Goal: Task Accomplishment & Management: Use online tool/utility

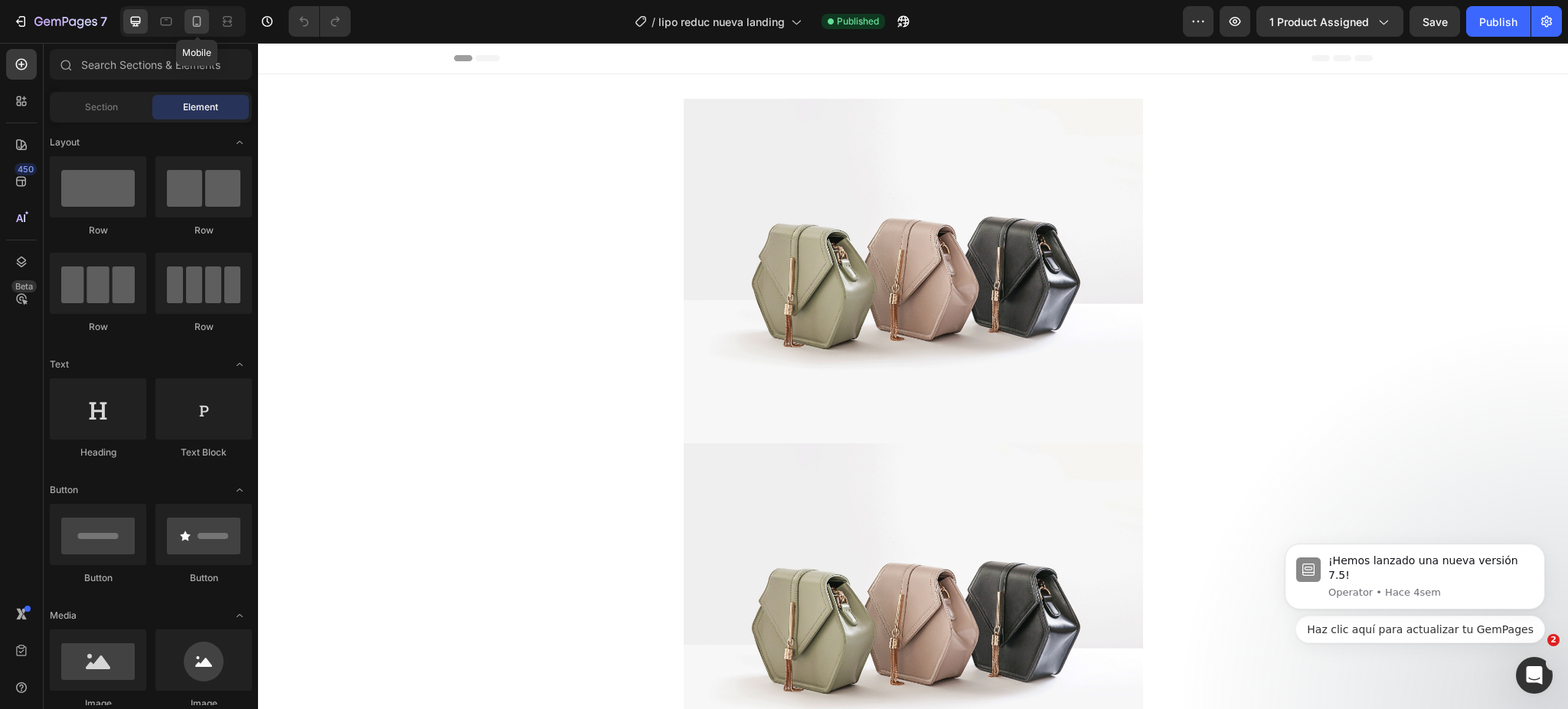
click at [205, 16] on div at bounding box center [196, 21] width 25 height 25
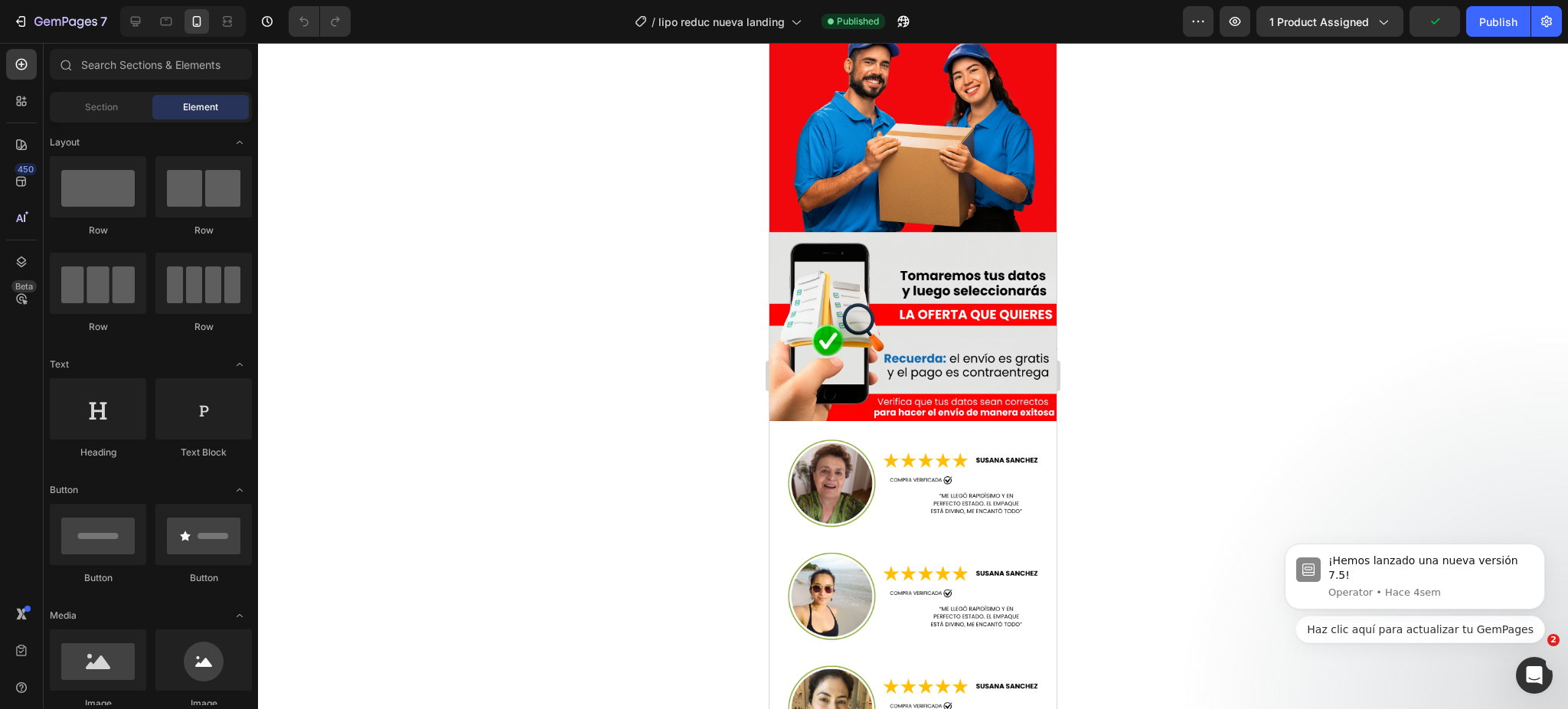
scroll to position [5266, 0]
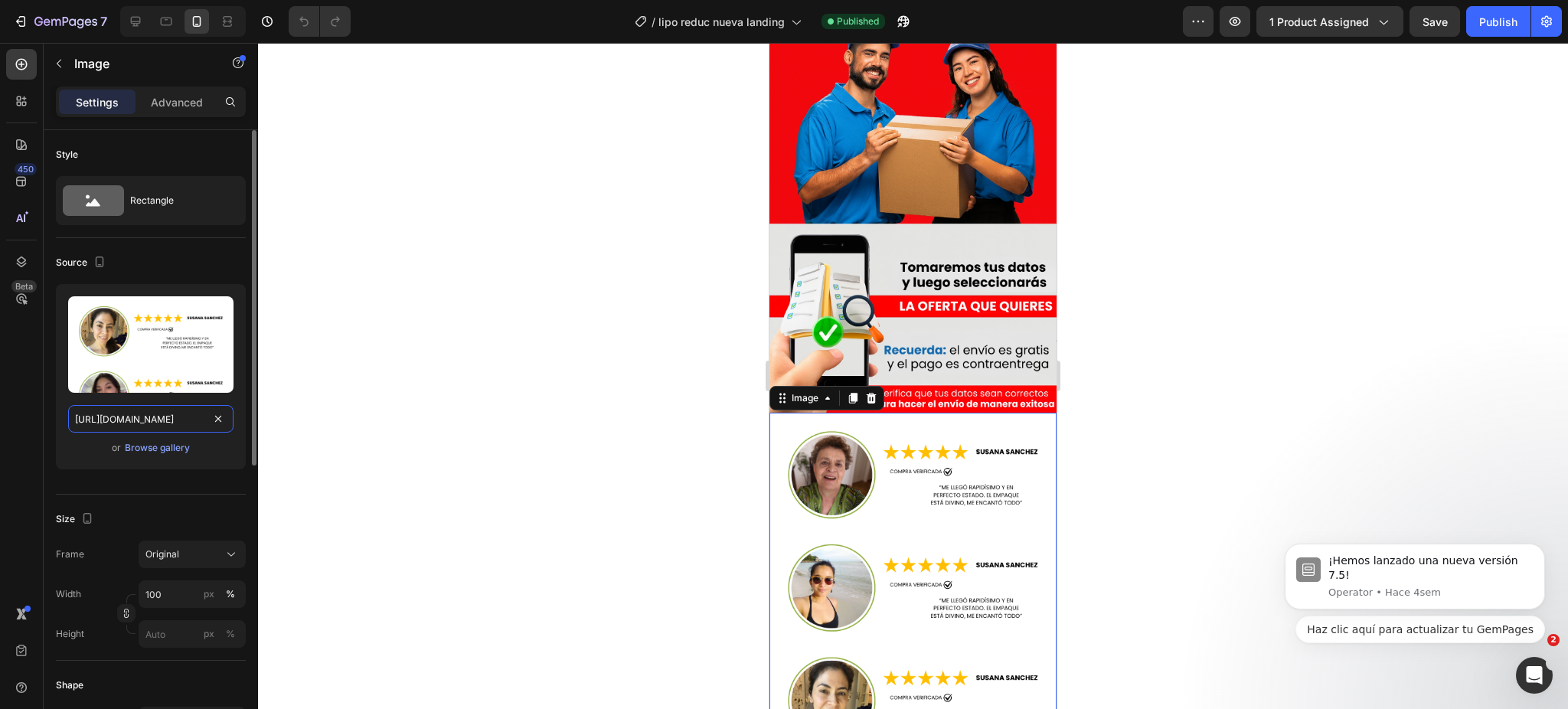
click at [227, 418] on input "[URL][DOMAIN_NAME]" at bounding box center [150, 419] width 165 height 27
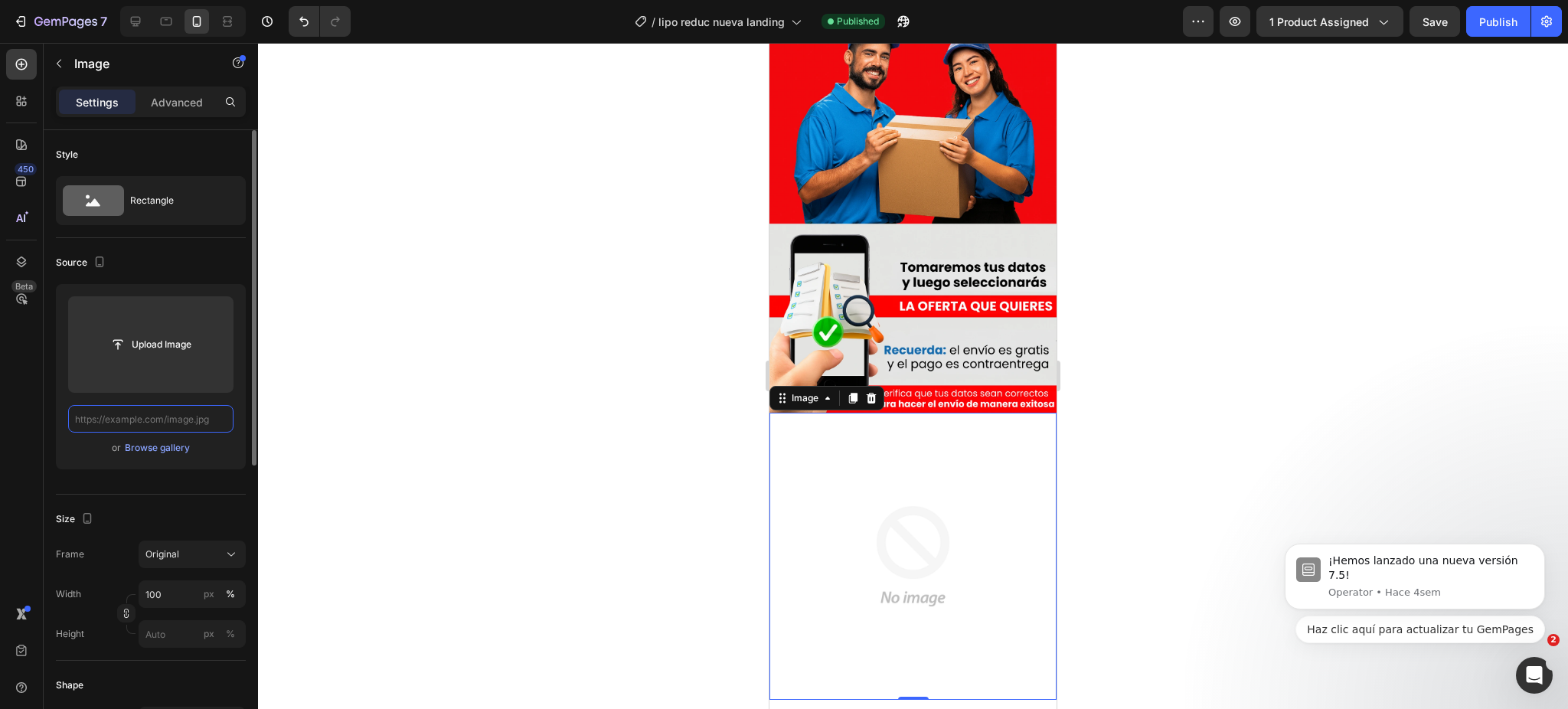
paste input "[URL][DOMAIN_NAME]"
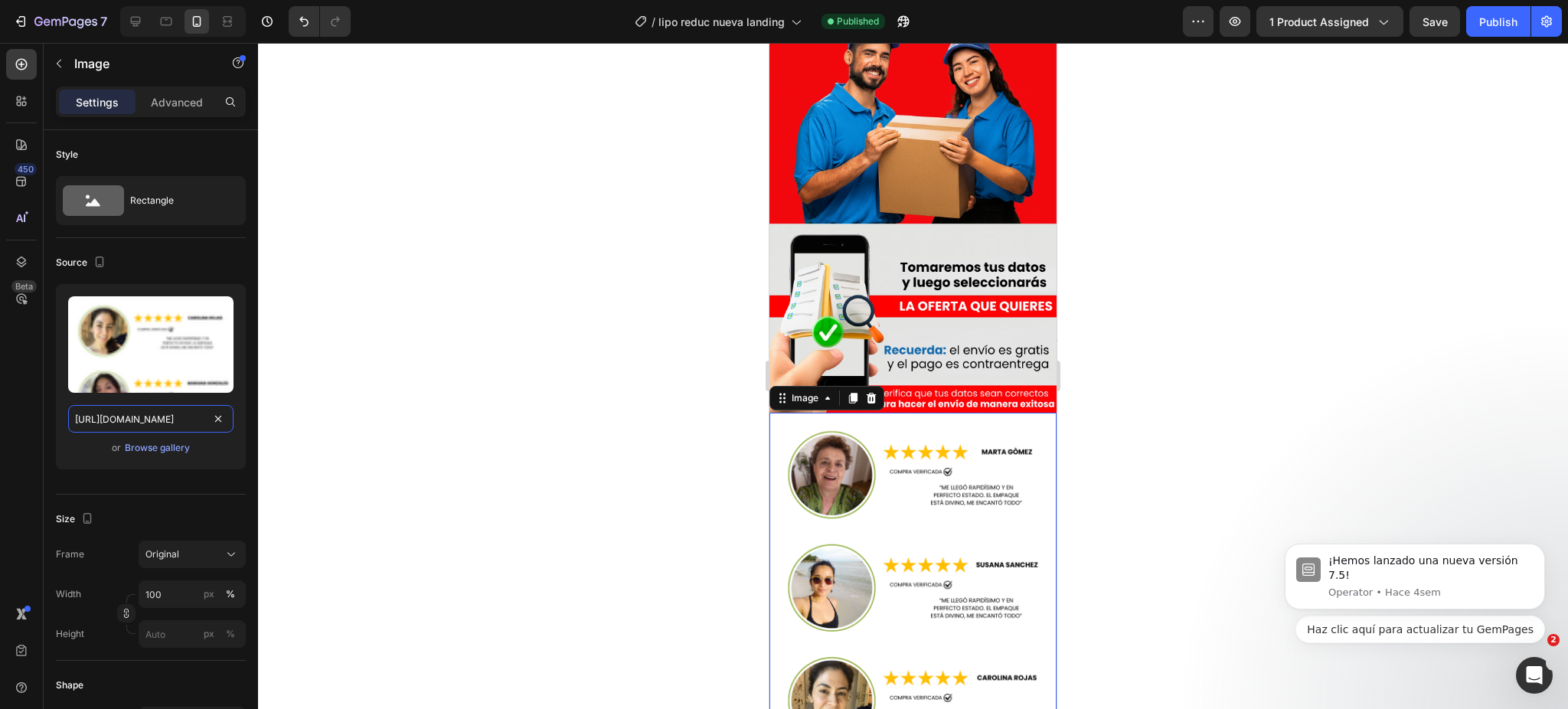
type input "[URL][DOMAIN_NAME]"
click at [621, 448] on div at bounding box center [914, 376] width 1310 height 666
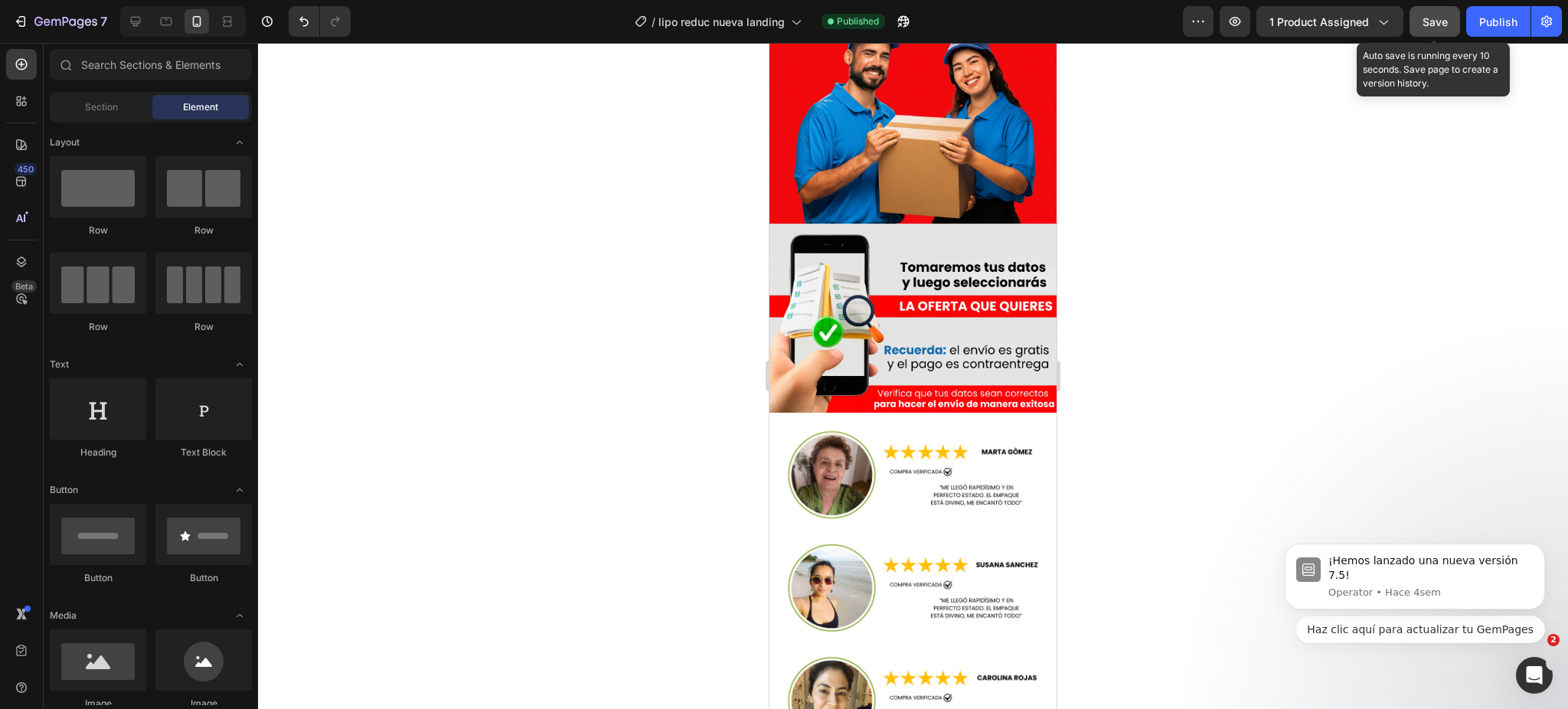
click at [1438, 20] on span "Save" at bounding box center [1435, 22] width 26 height 13
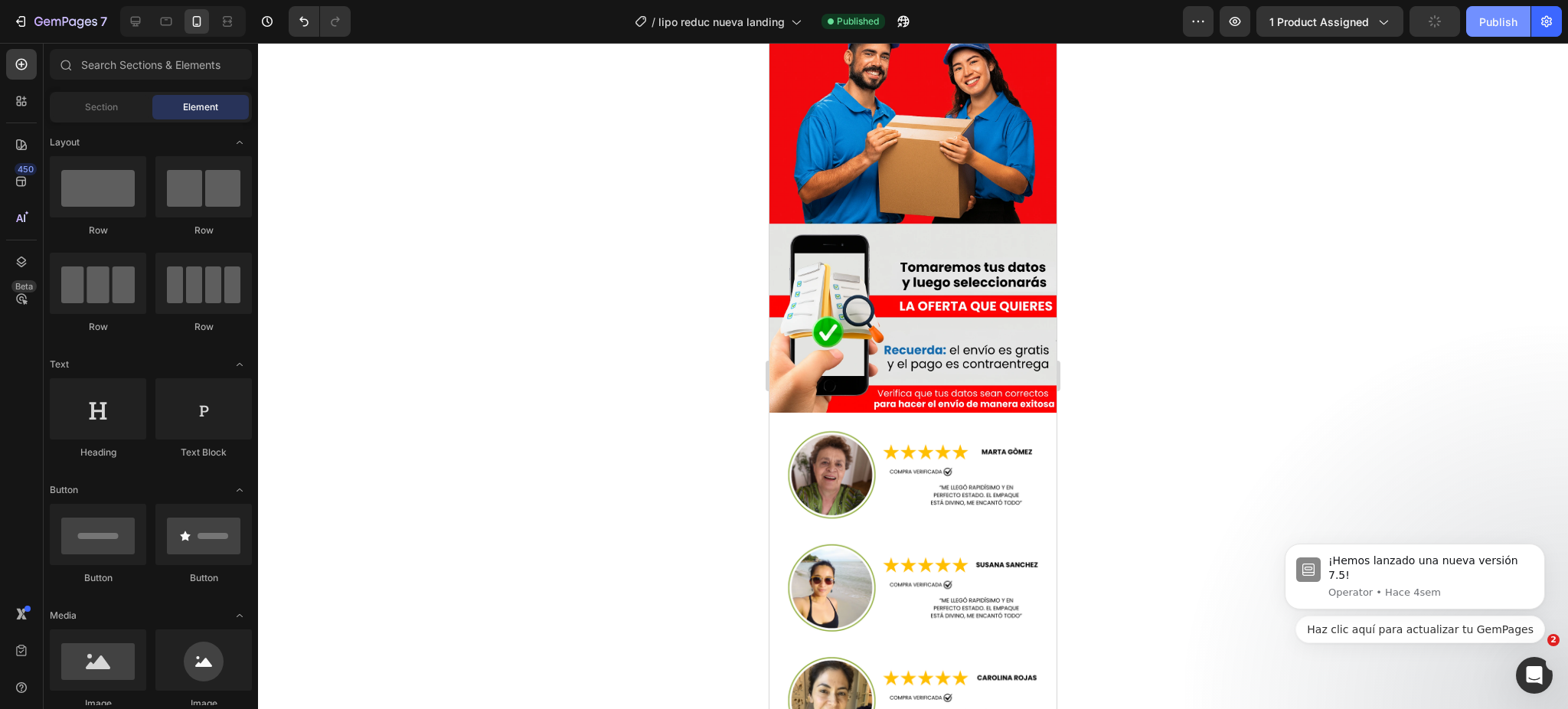
click at [1506, 22] on div "Publish" at bounding box center [1498, 22] width 38 height 16
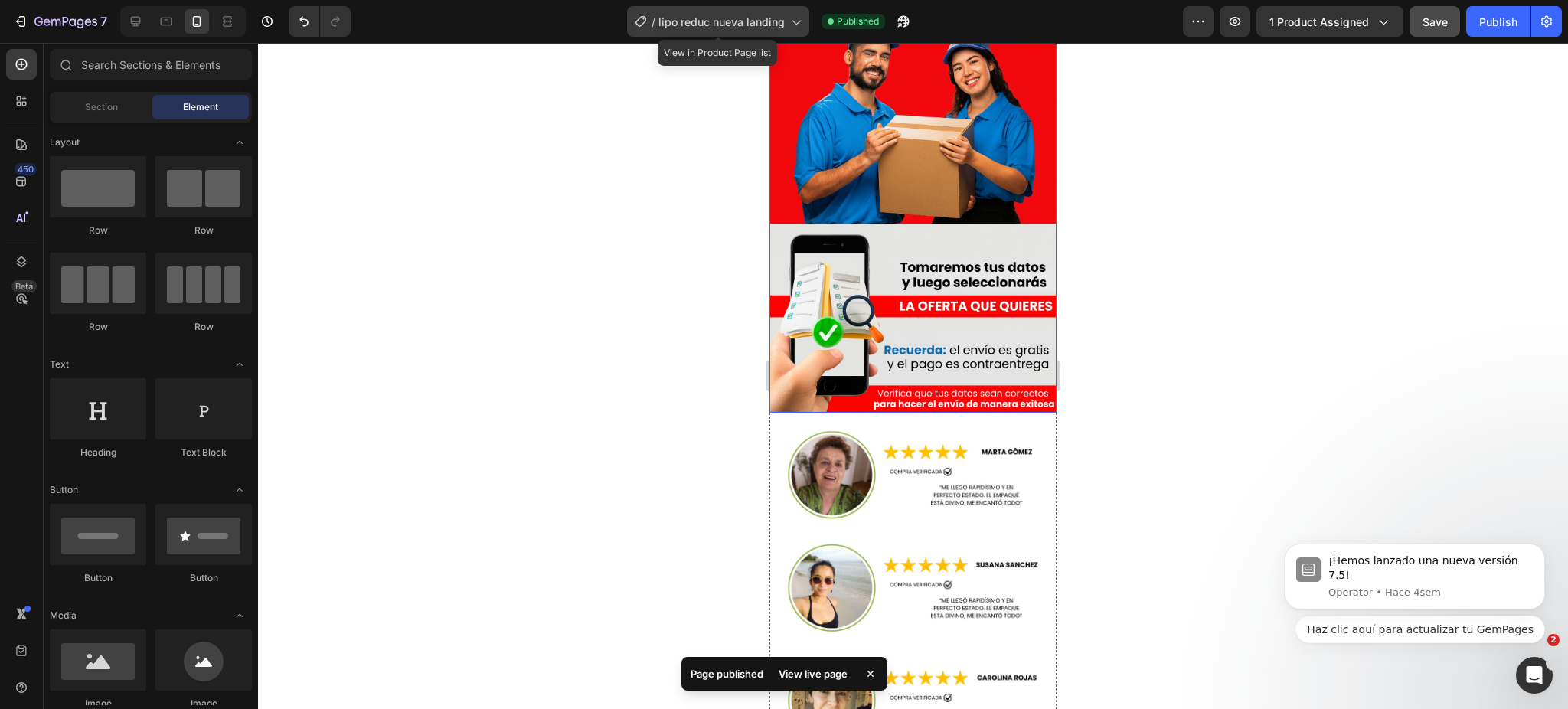
click at [691, 27] on span "lipo reduc nueva landing" at bounding box center [722, 22] width 126 height 16
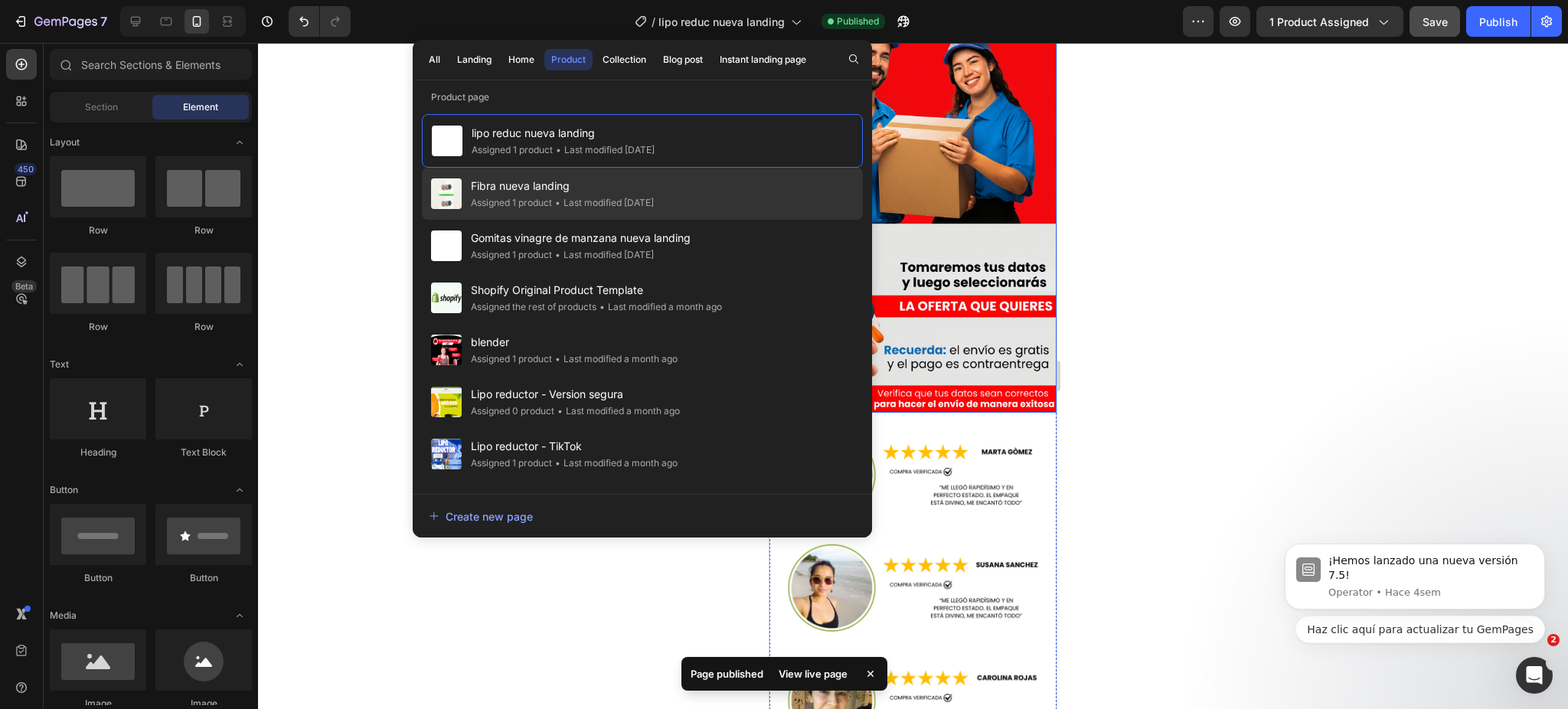
click at [646, 185] on span "Fibra nueva landing" at bounding box center [563, 186] width 183 height 18
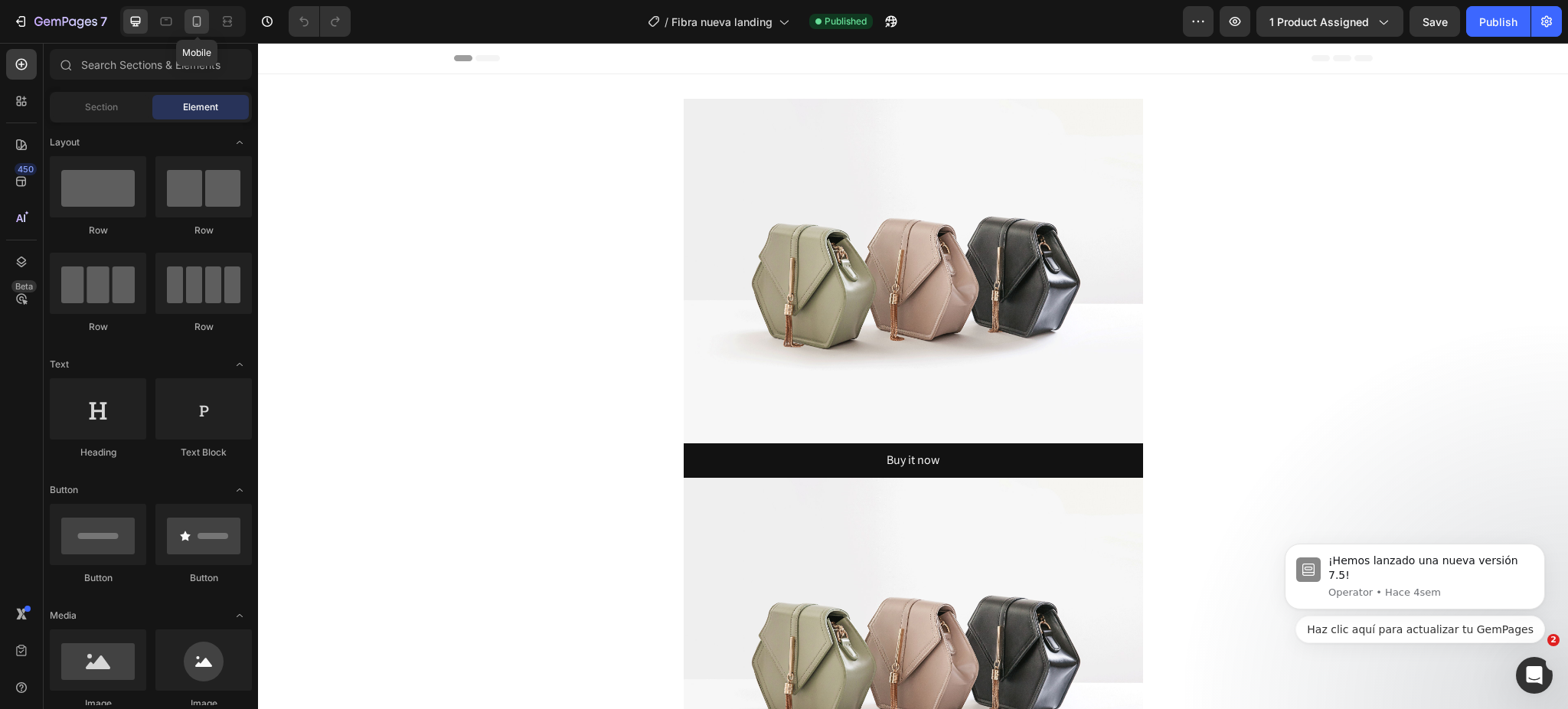
click at [190, 16] on icon at bounding box center [196, 21] width 16 height 16
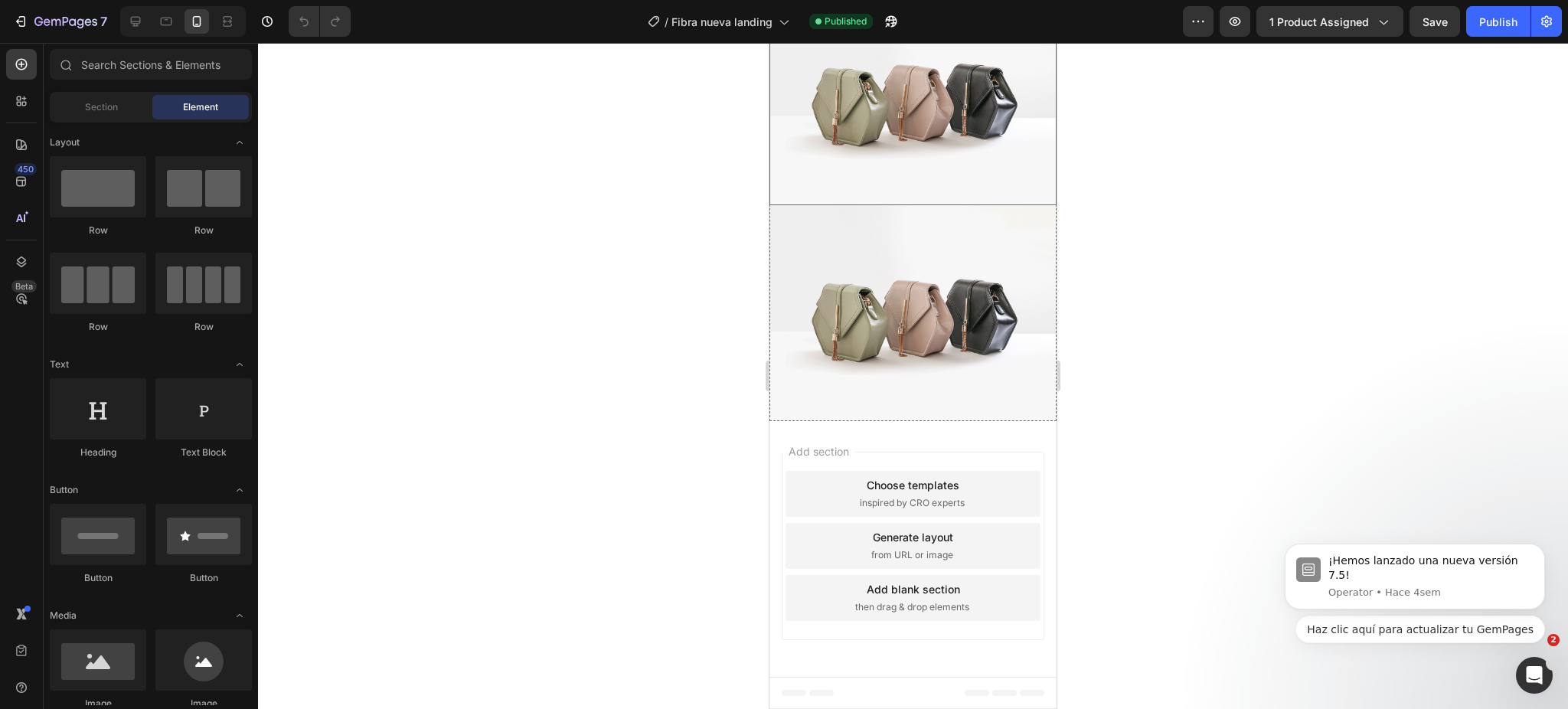
scroll to position [5437, 0]
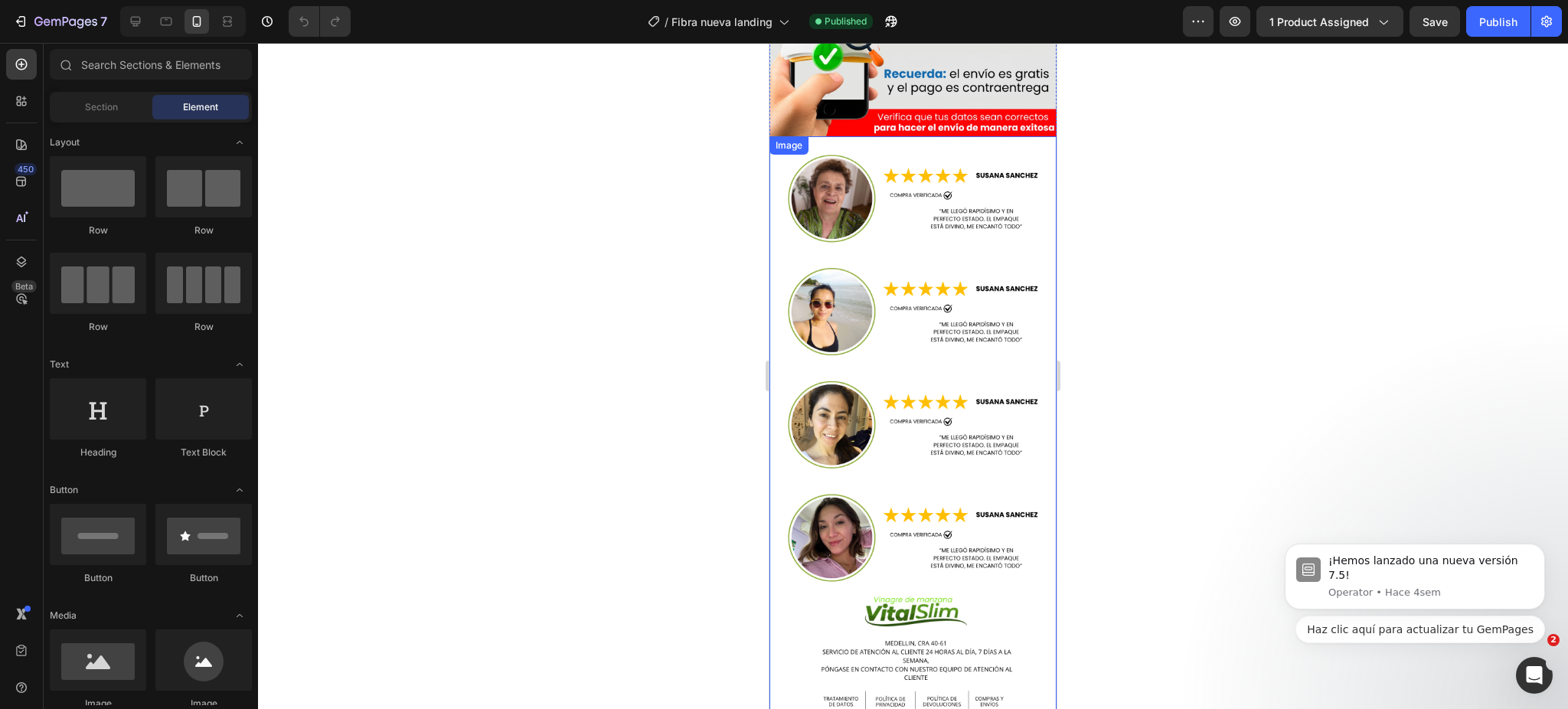
click at [933, 290] on img at bounding box center [913, 448] width 287 height 623
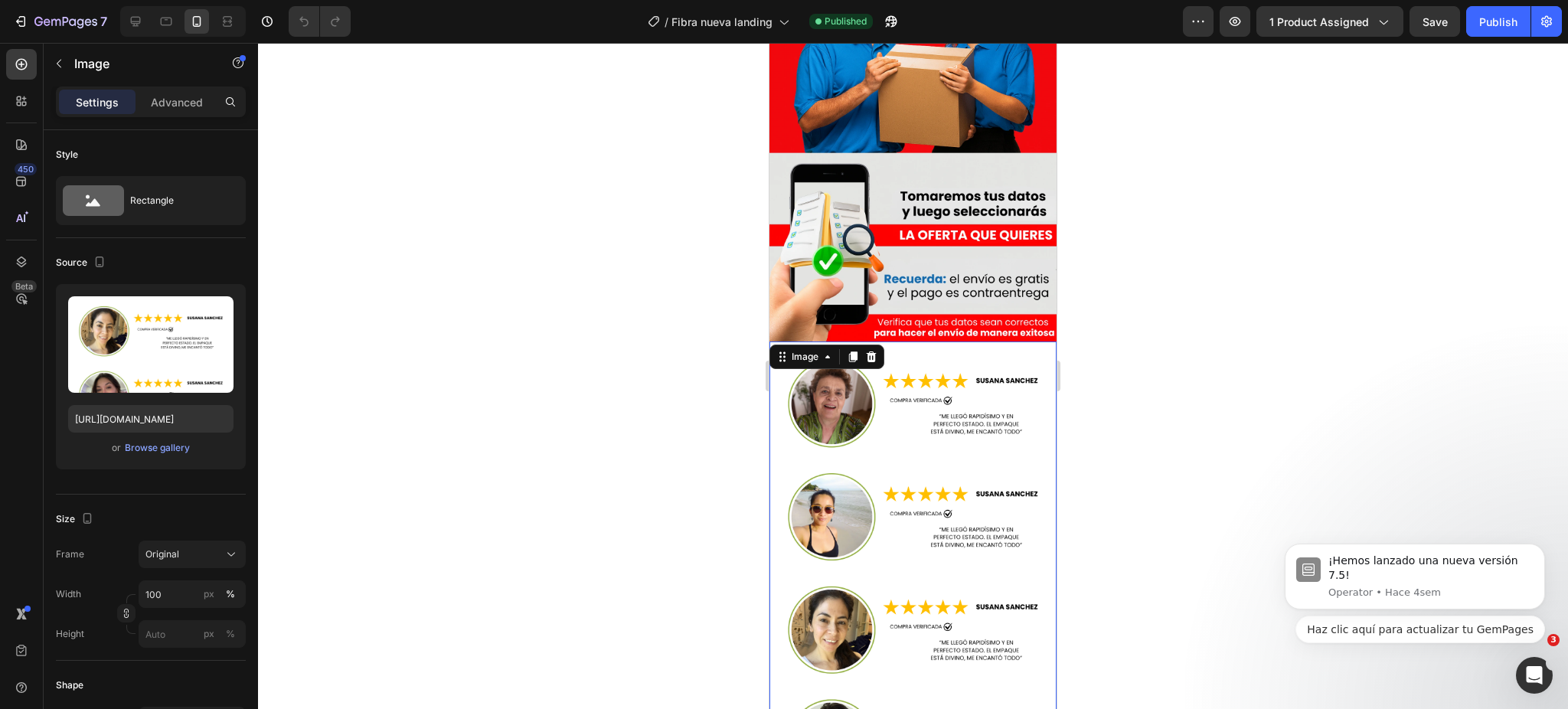
scroll to position [5226, 0]
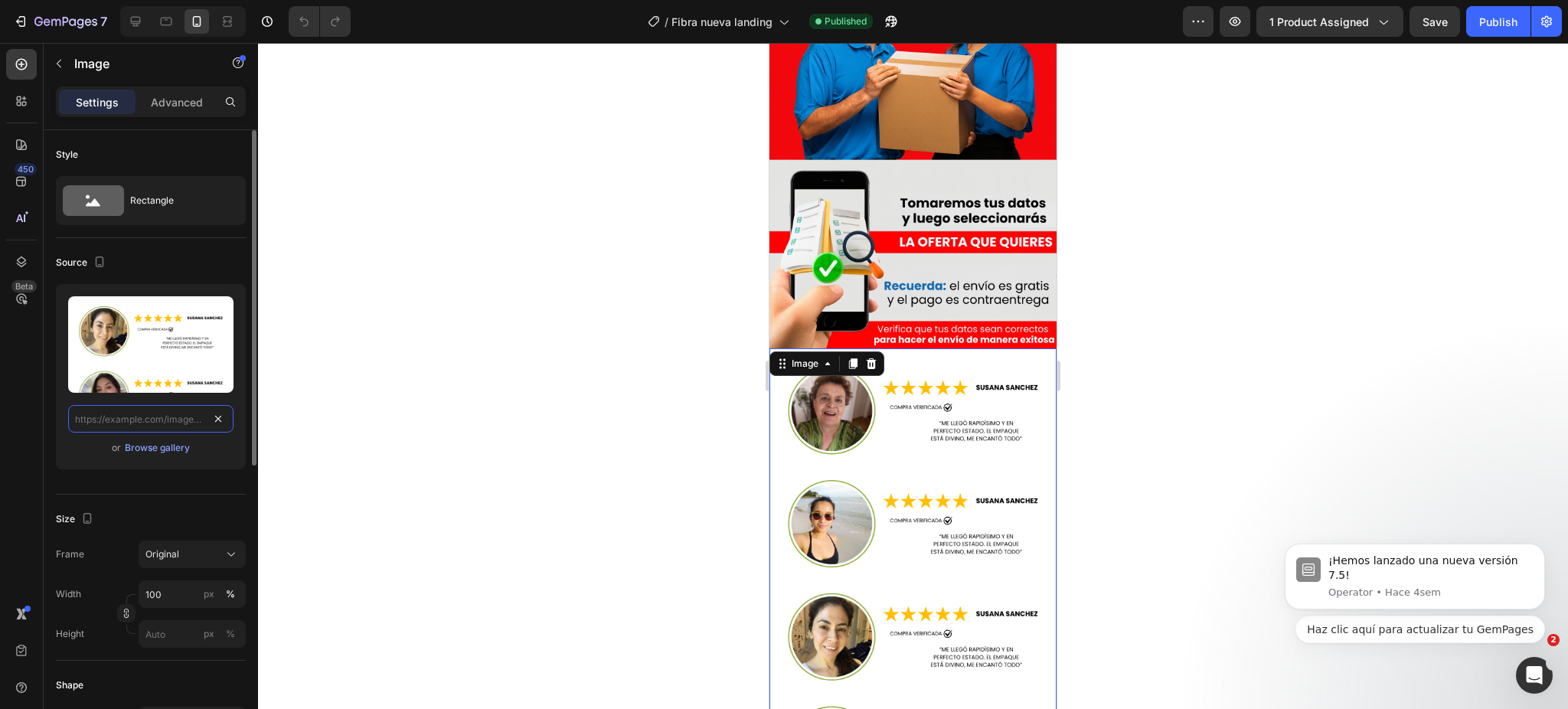
drag, startPoint x: 225, startPoint y: 408, endPoint x: 215, endPoint y: 414, distance: 11.7
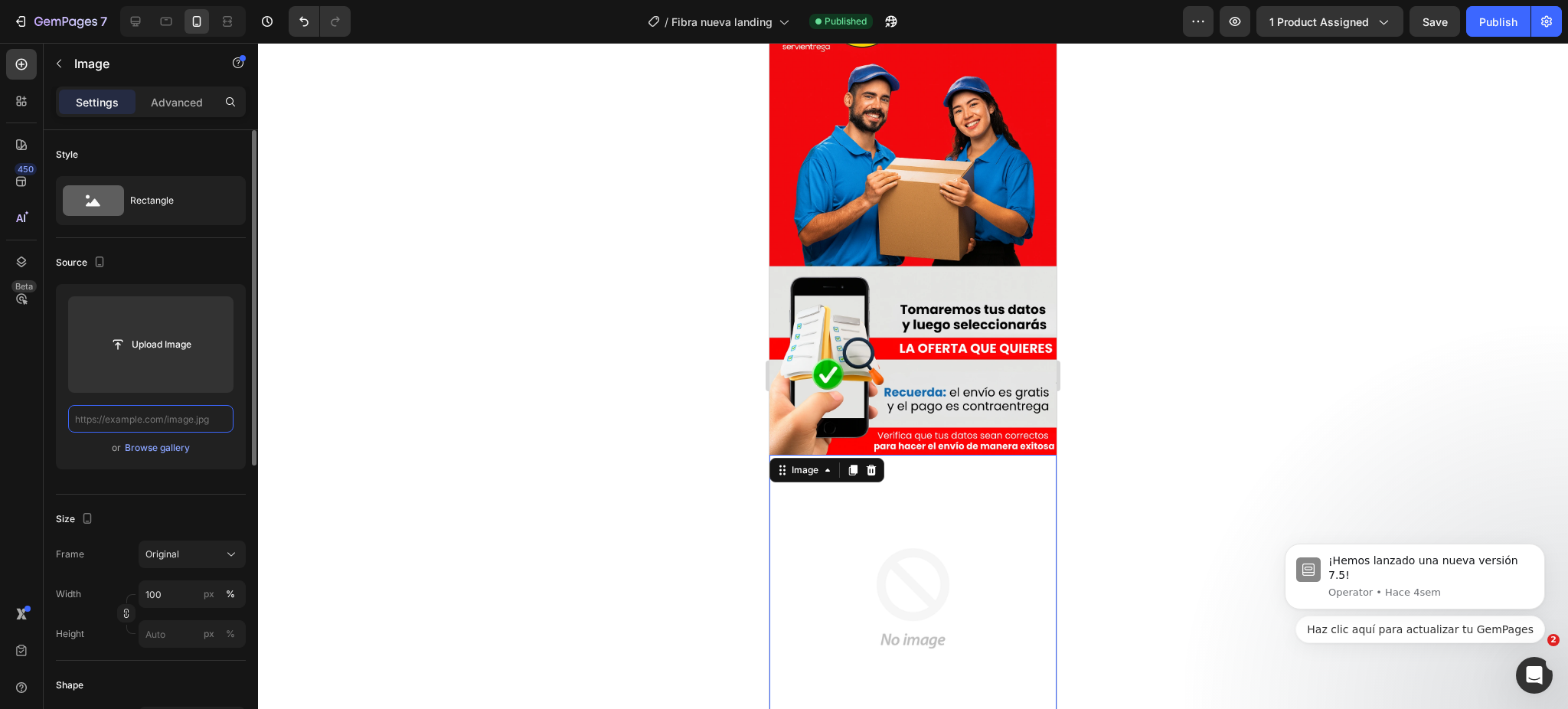
paste input "[URL][DOMAIN_NAME]"
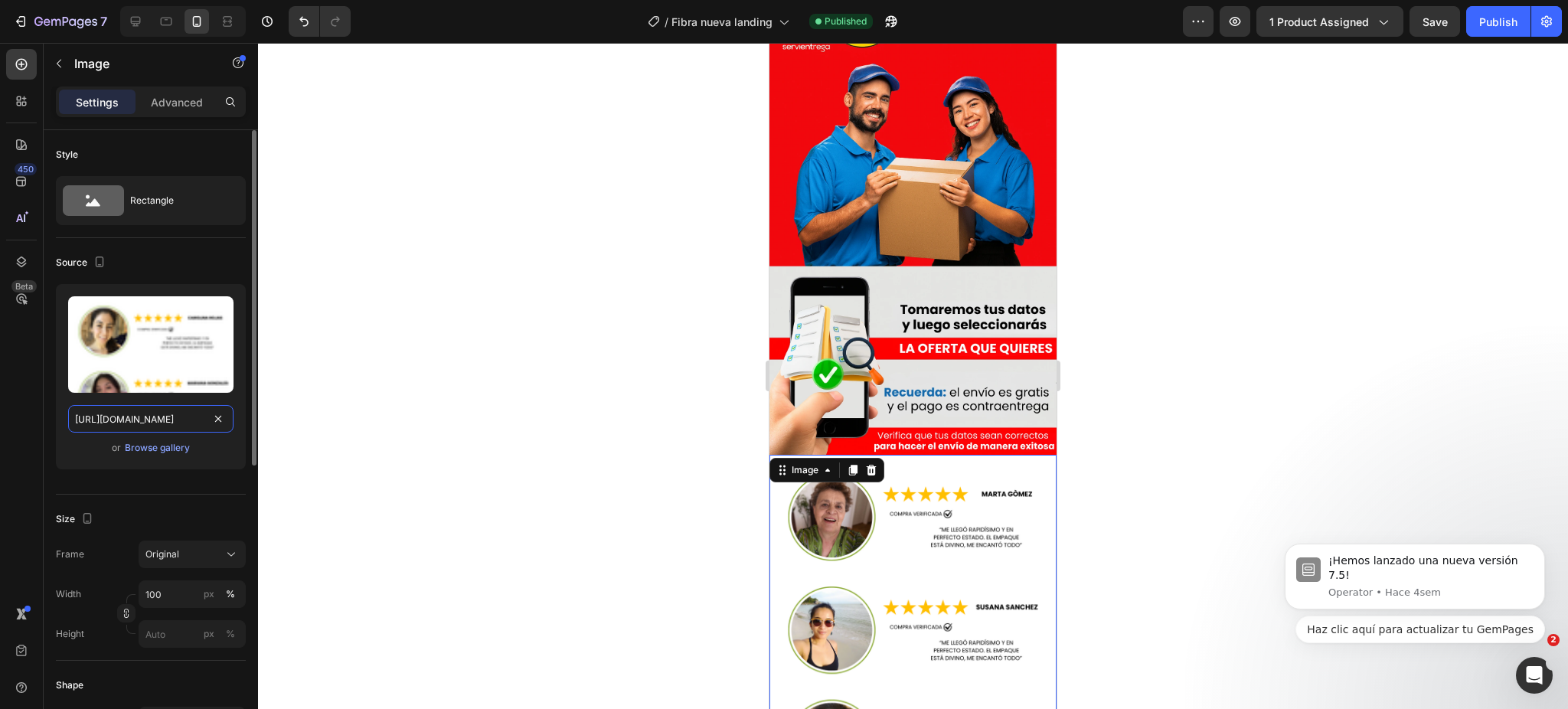
scroll to position [5226, 0]
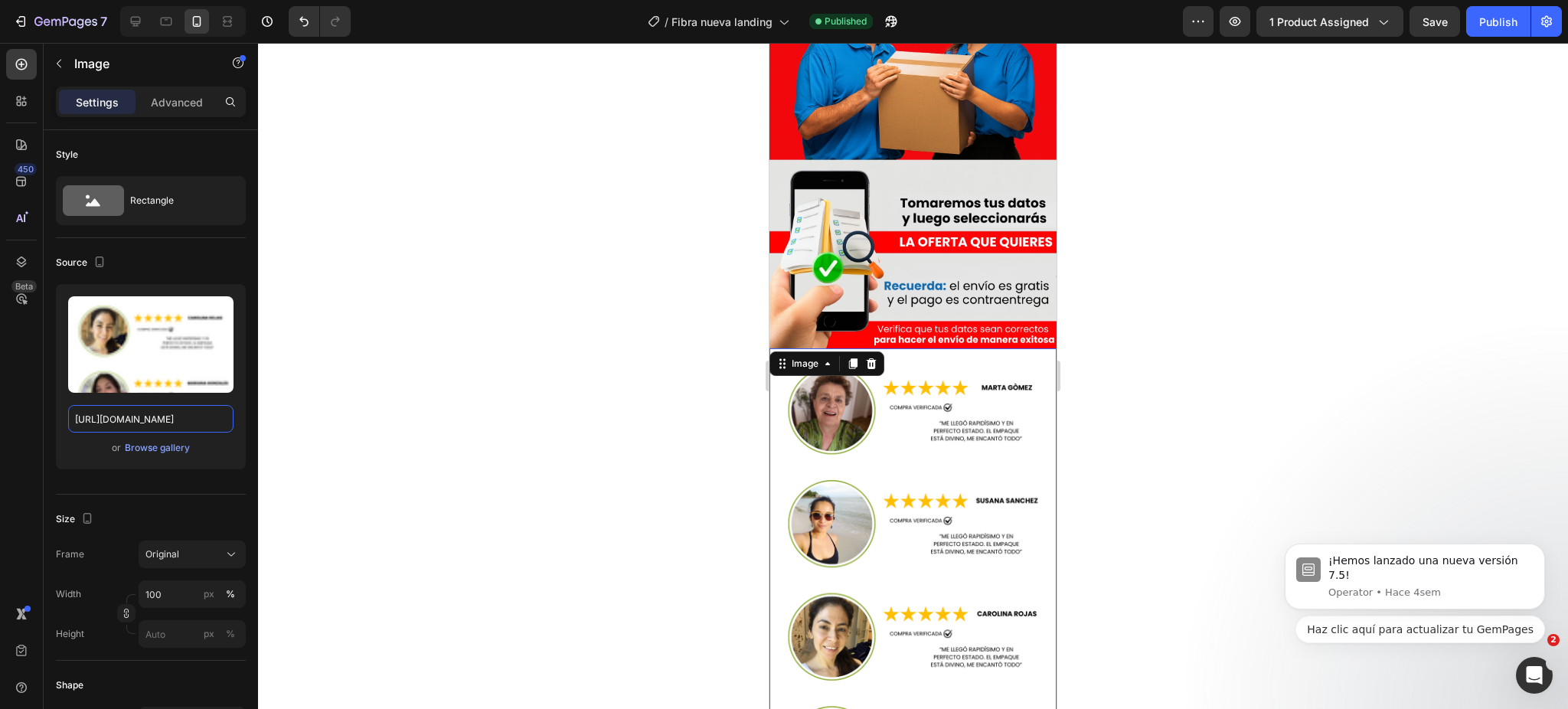
type input "[URL][DOMAIN_NAME]"
click at [515, 432] on div at bounding box center [914, 376] width 1310 height 666
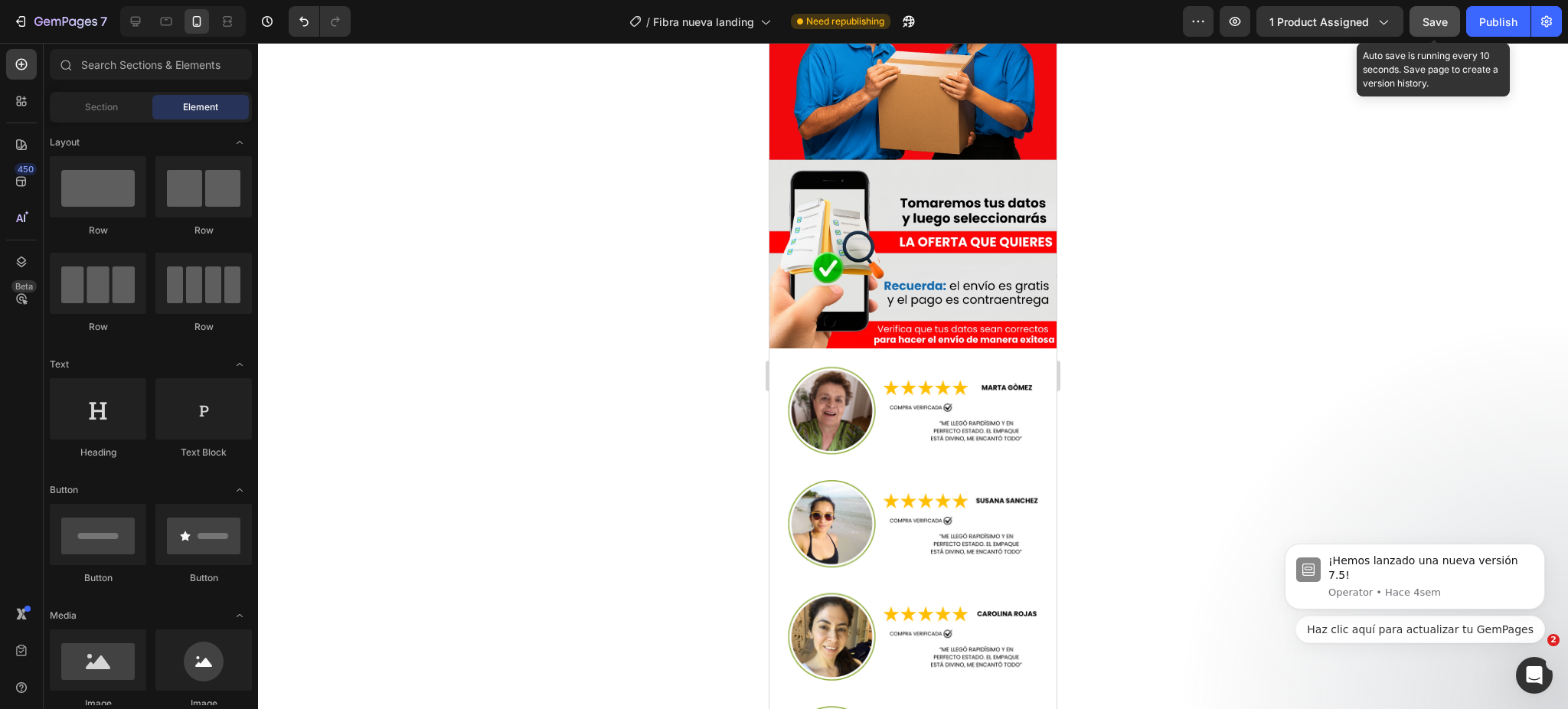
click at [1436, 21] on span "Save" at bounding box center [1435, 22] width 26 height 13
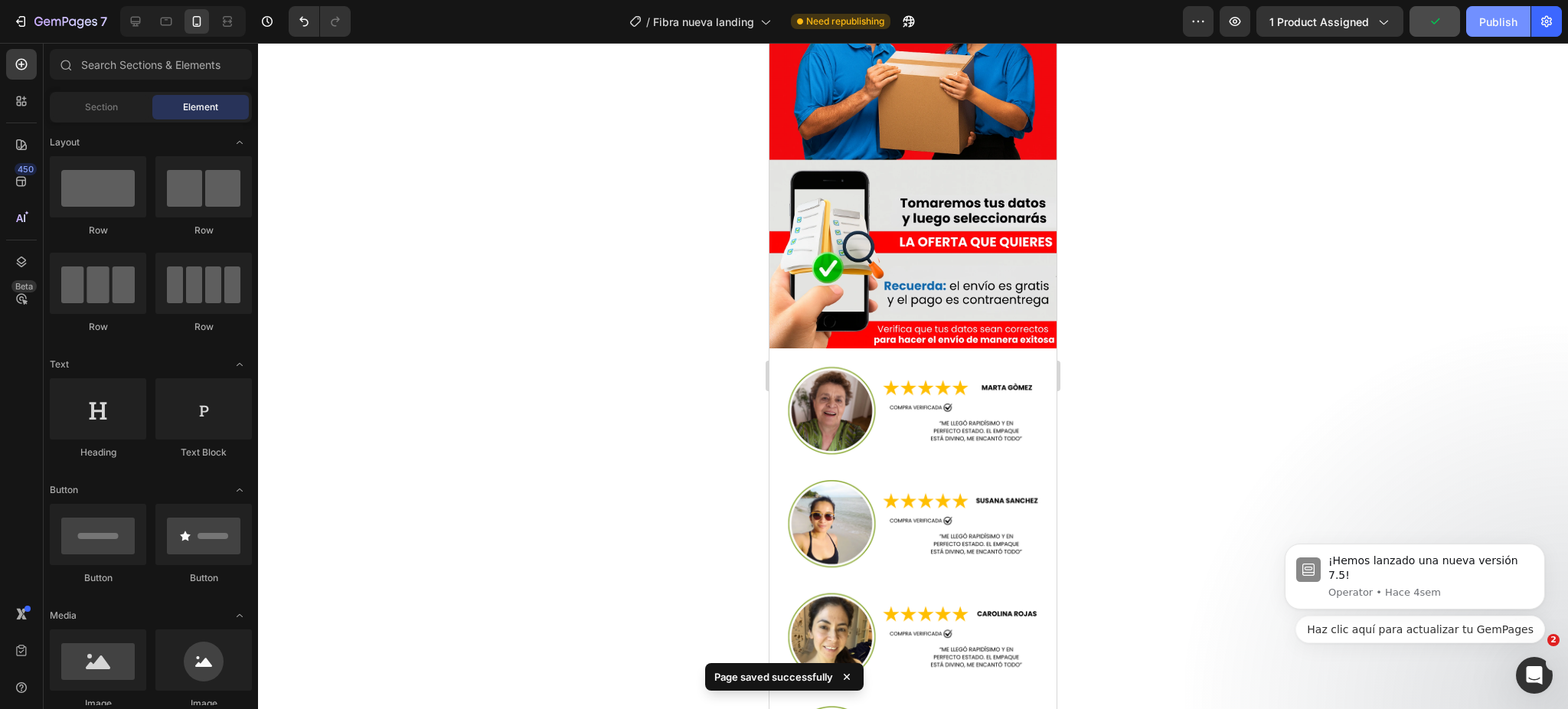
click at [1486, 20] on div "Publish" at bounding box center [1498, 22] width 38 height 16
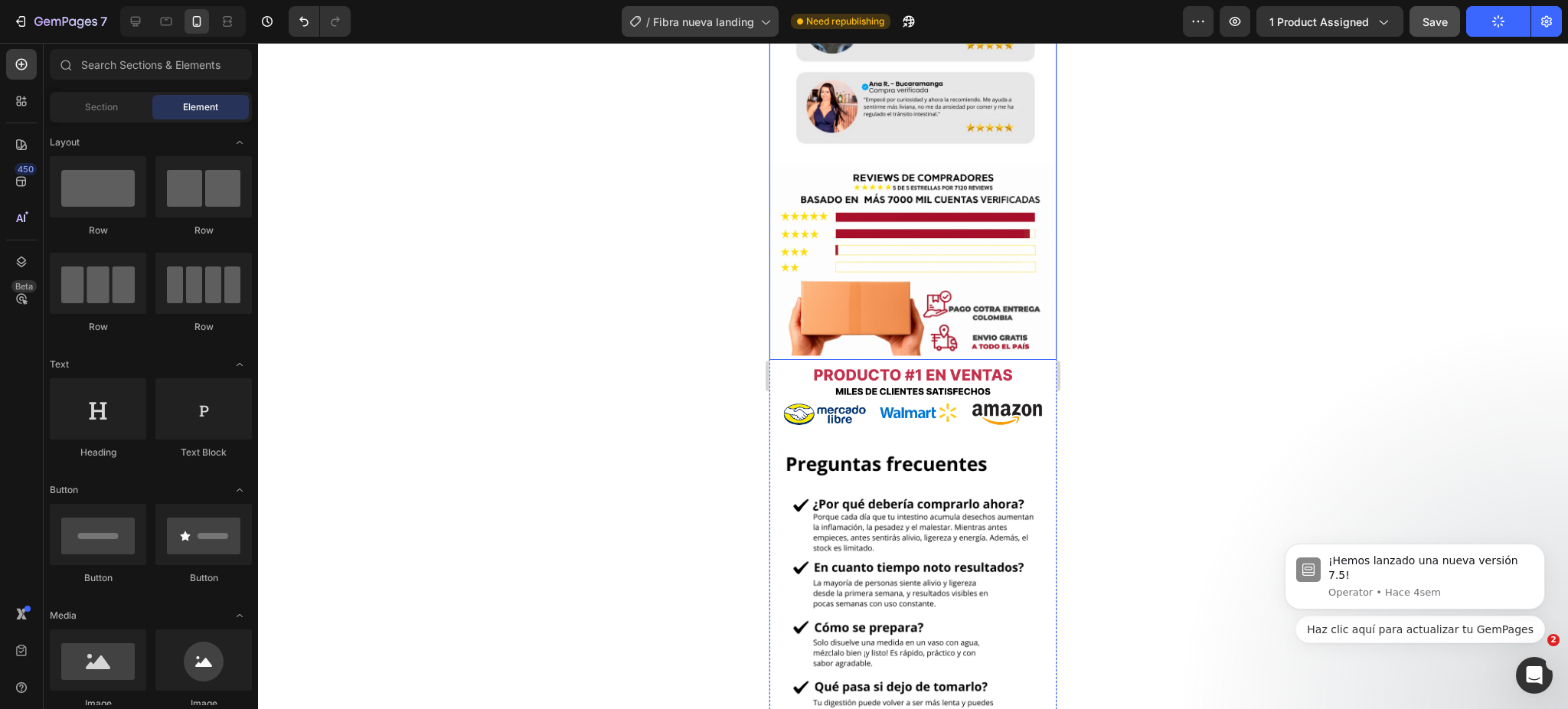
scroll to position [4264, 0]
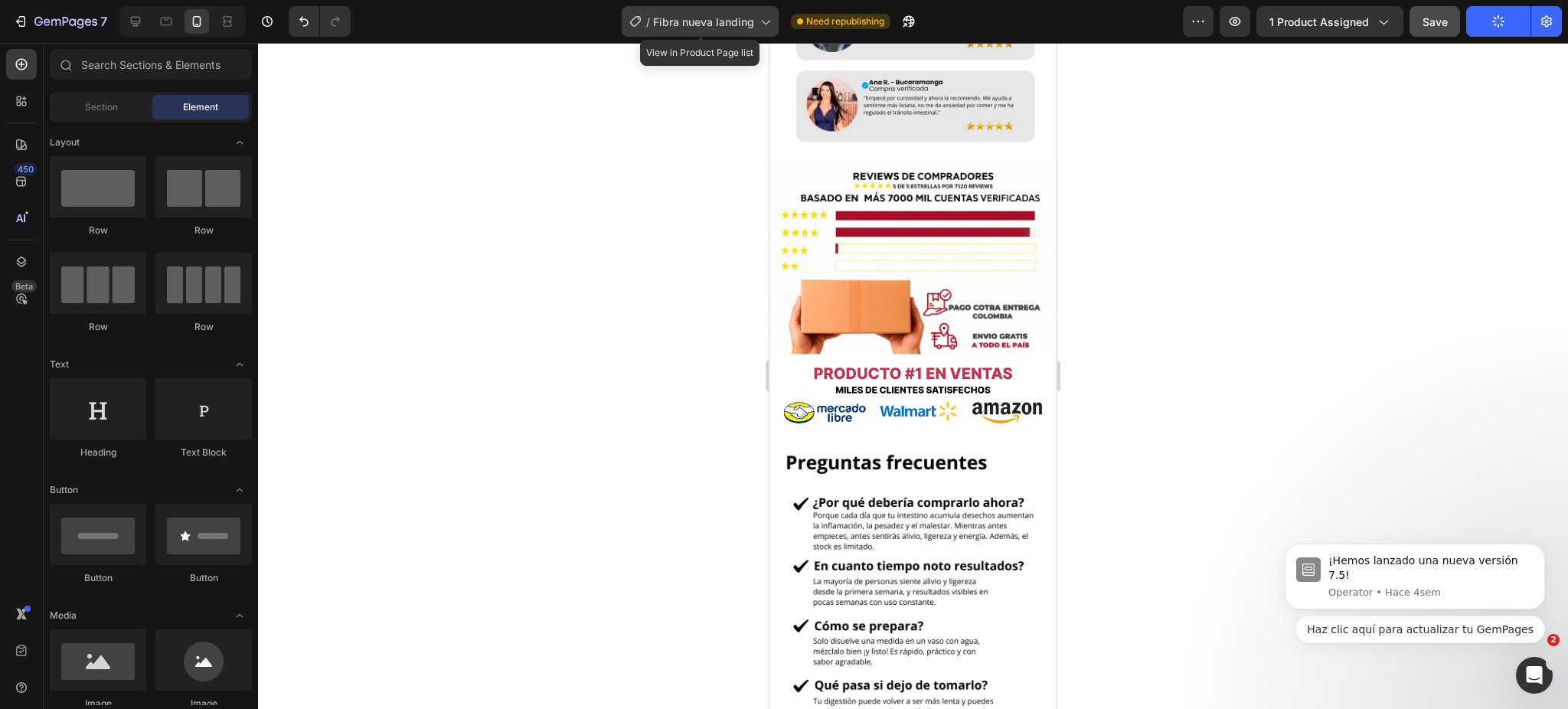
click at [746, 27] on span "Fibra nueva landing" at bounding box center [704, 22] width 101 height 16
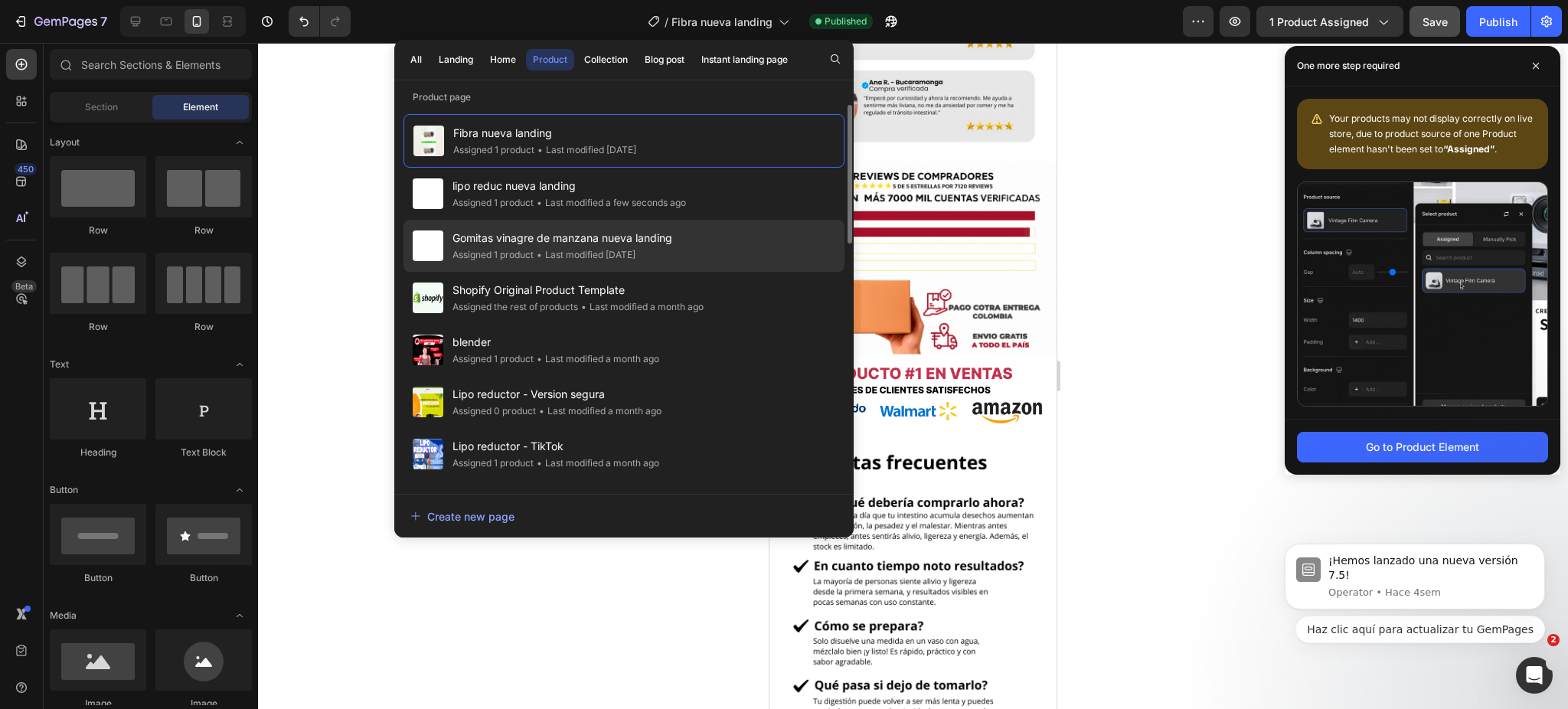
click at [581, 245] on span "Gomitas vinagre de manzana nueva landing" at bounding box center [563, 238] width 220 height 18
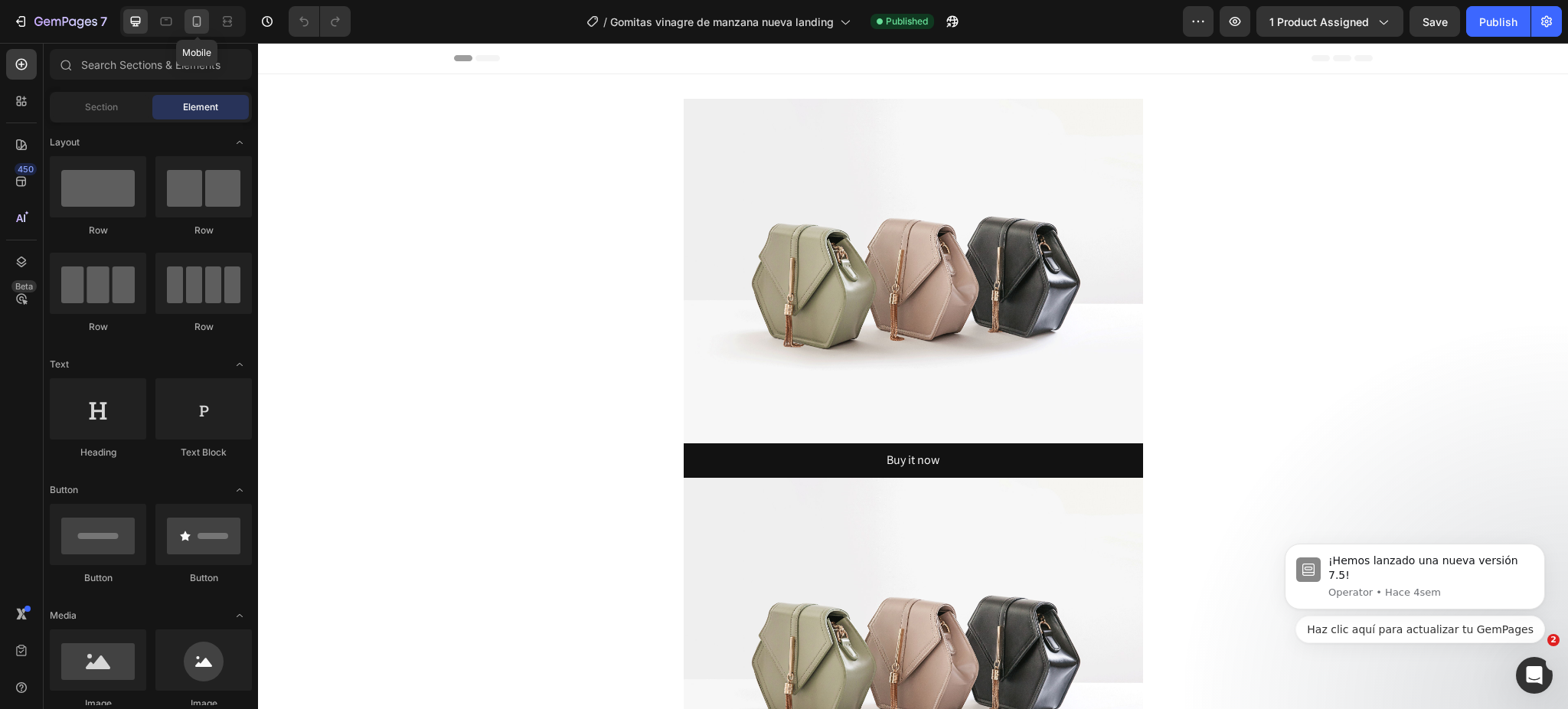
click at [192, 17] on icon at bounding box center [196, 21] width 16 height 16
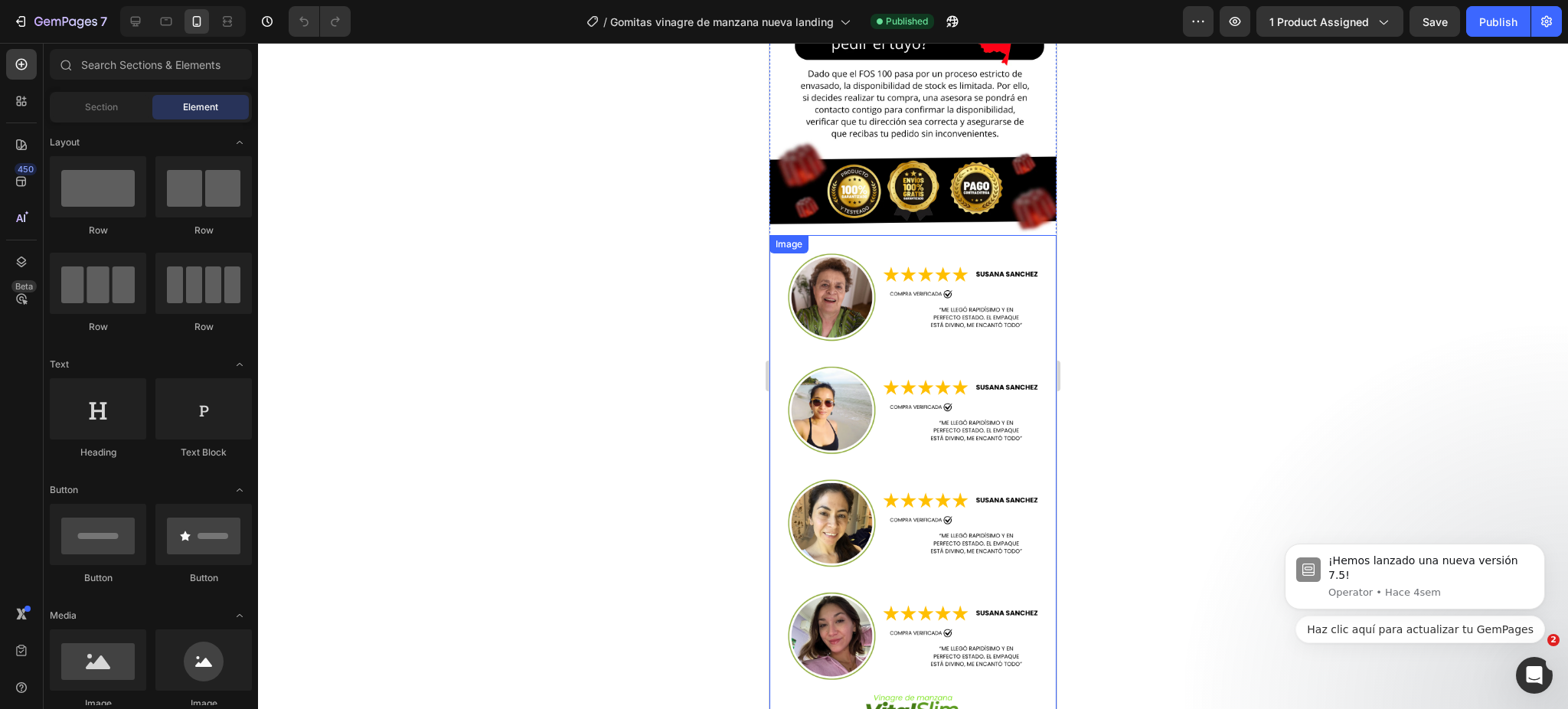
click at [922, 281] on img at bounding box center [913, 547] width 287 height 623
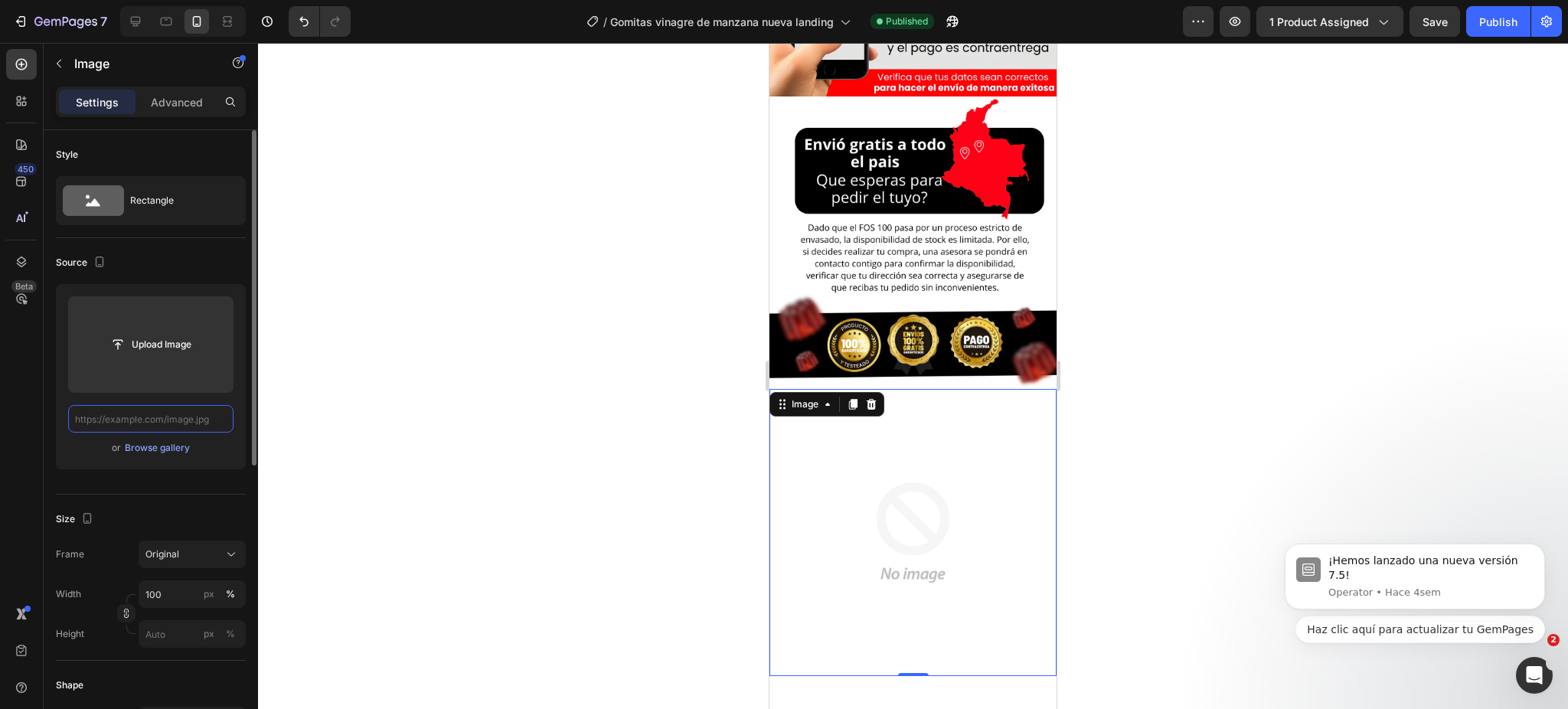
paste input "[URL][DOMAIN_NAME]"
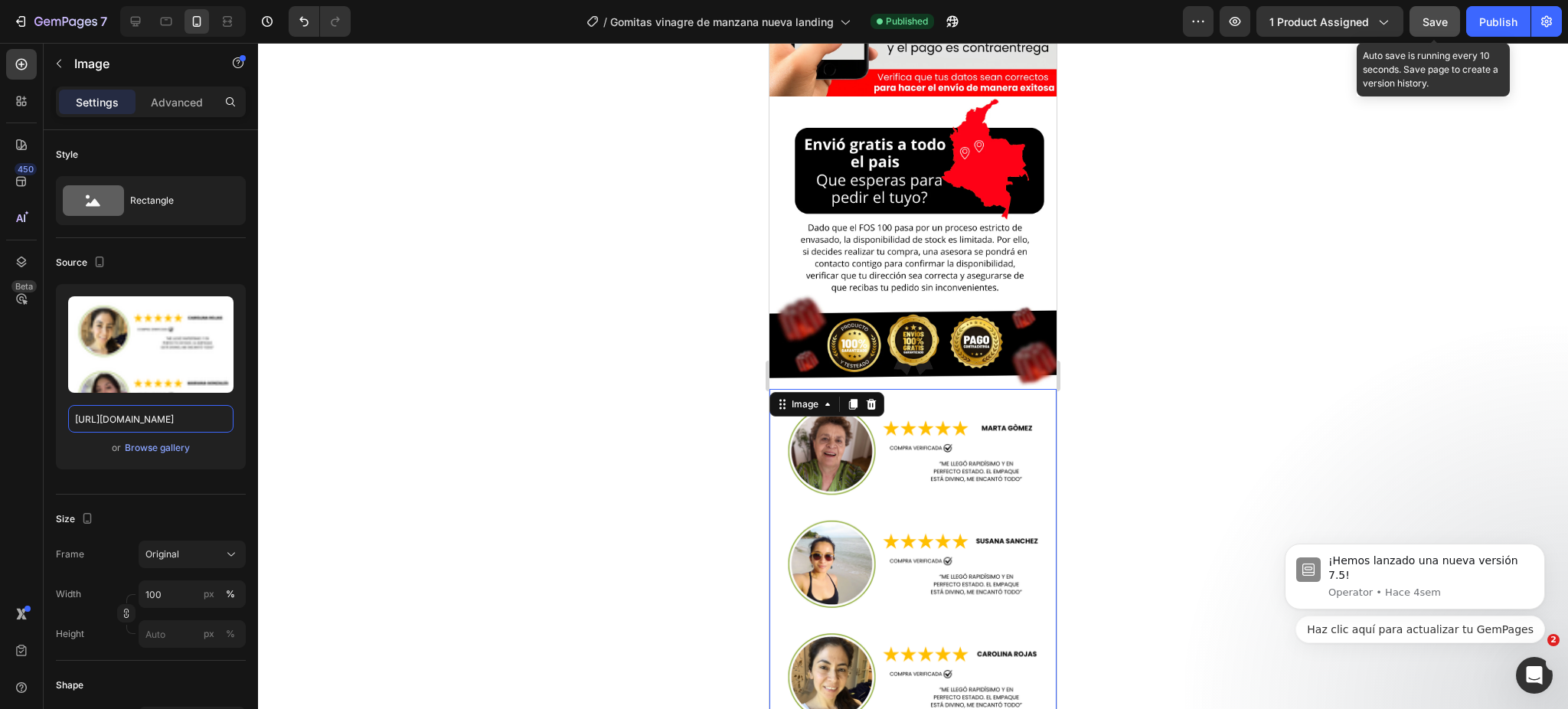
type input "[URL][DOMAIN_NAME]"
click at [1427, 14] on div "Save" at bounding box center [1435, 22] width 26 height 16
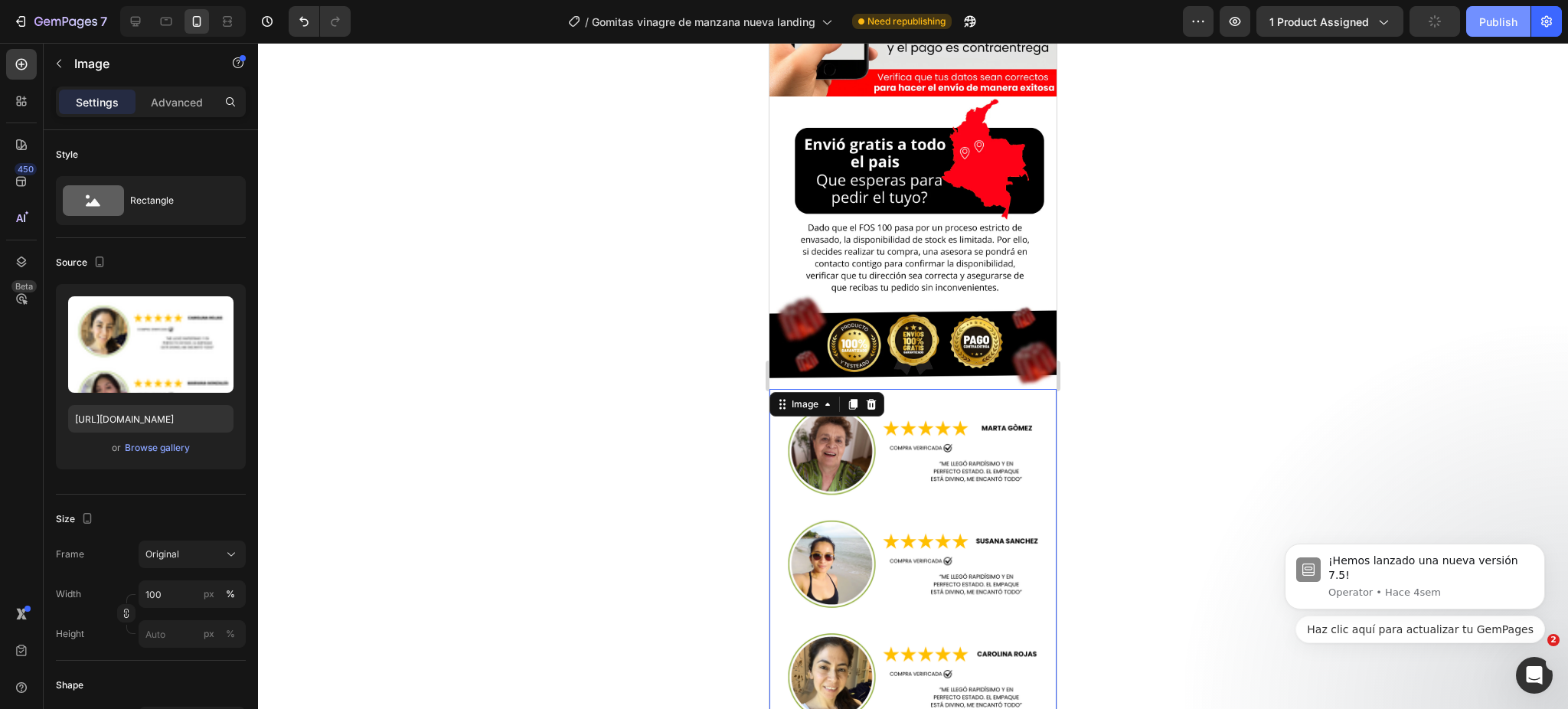
click at [1474, 24] on button "Publish" at bounding box center [1498, 21] width 64 height 30
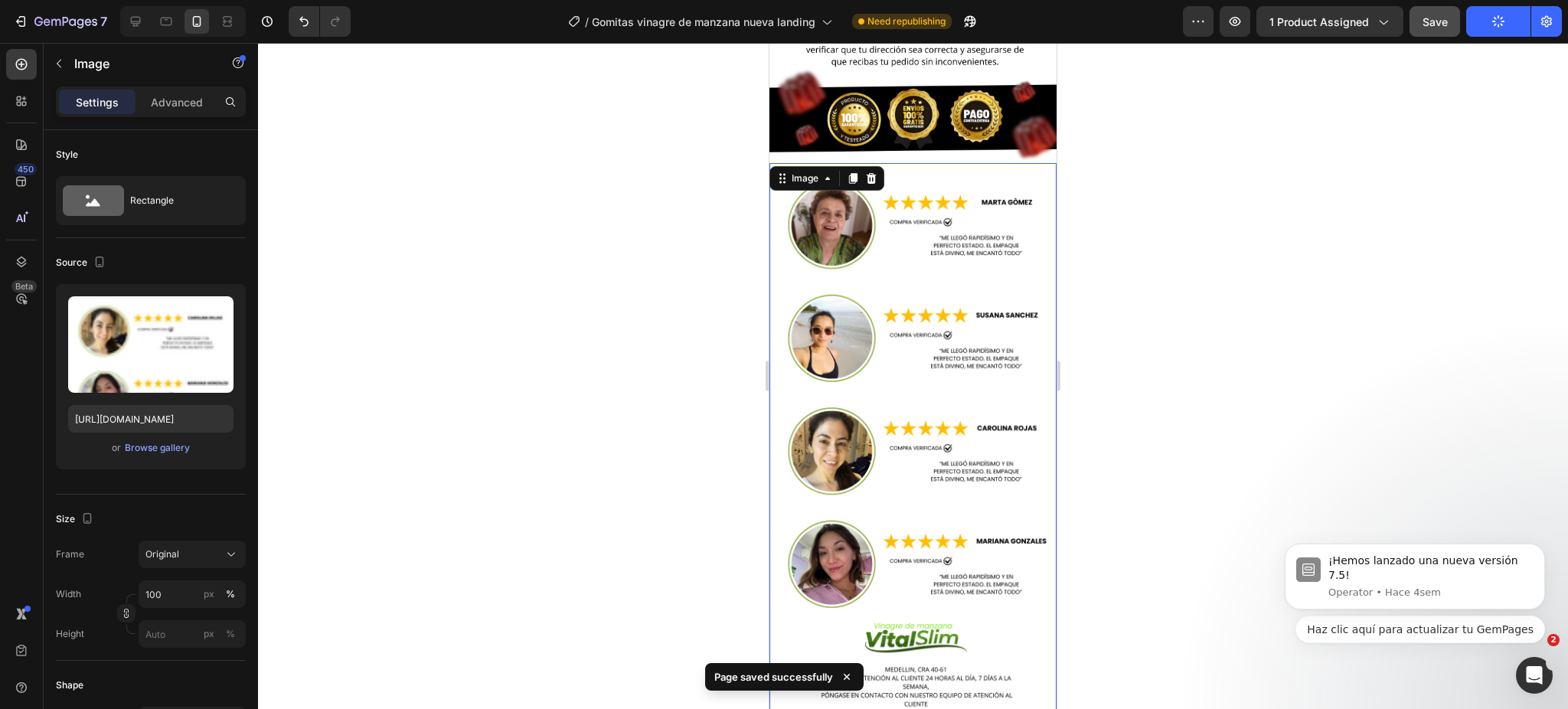
scroll to position [5921, 0]
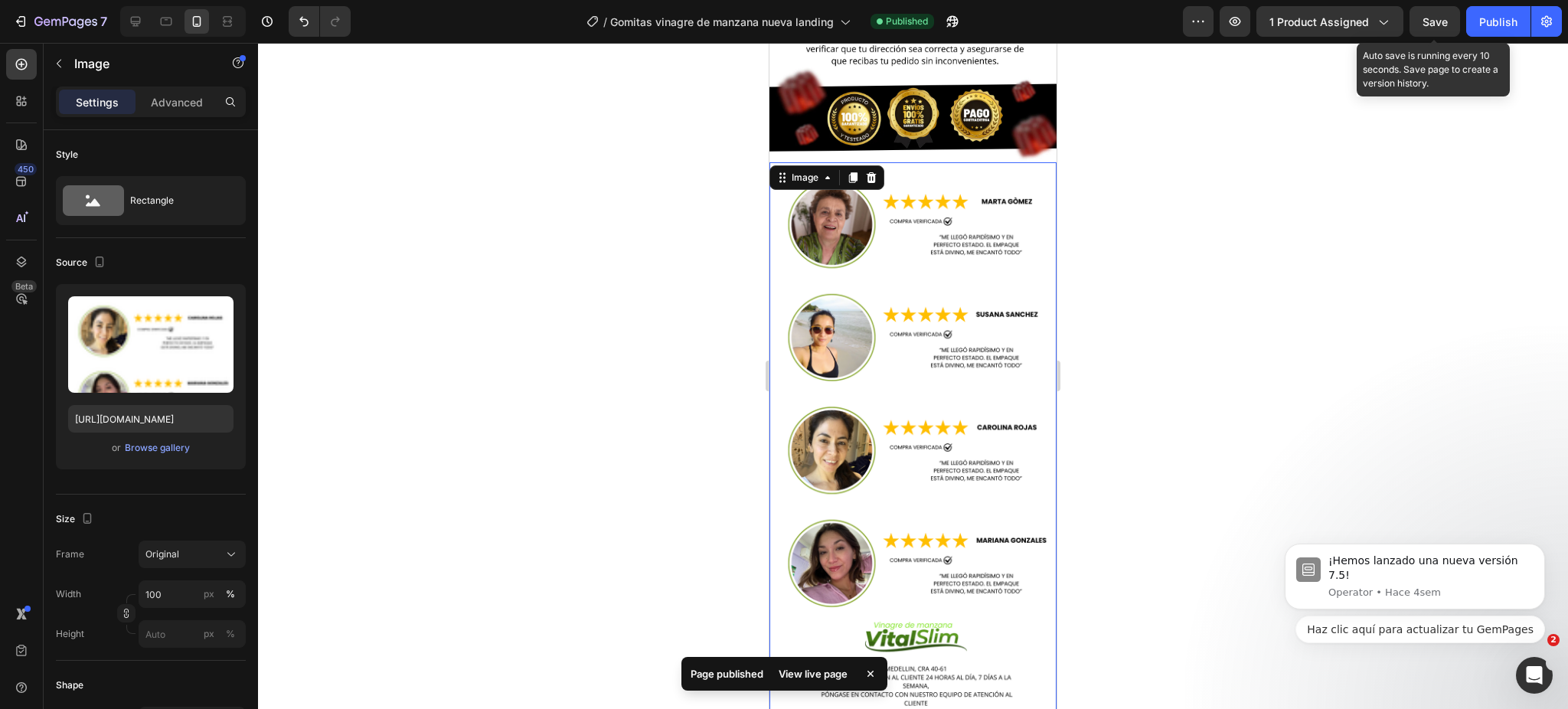
drag, startPoint x: 1450, startPoint y: 19, endPoint x: 1463, endPoint y: 23, distance: 13.6
click at [1461, 22] on div "Preview 1 product assigned Save Auto save is running every 10 seconds. Save pag…" at bounding box center [1373, 21] width 379 height 30
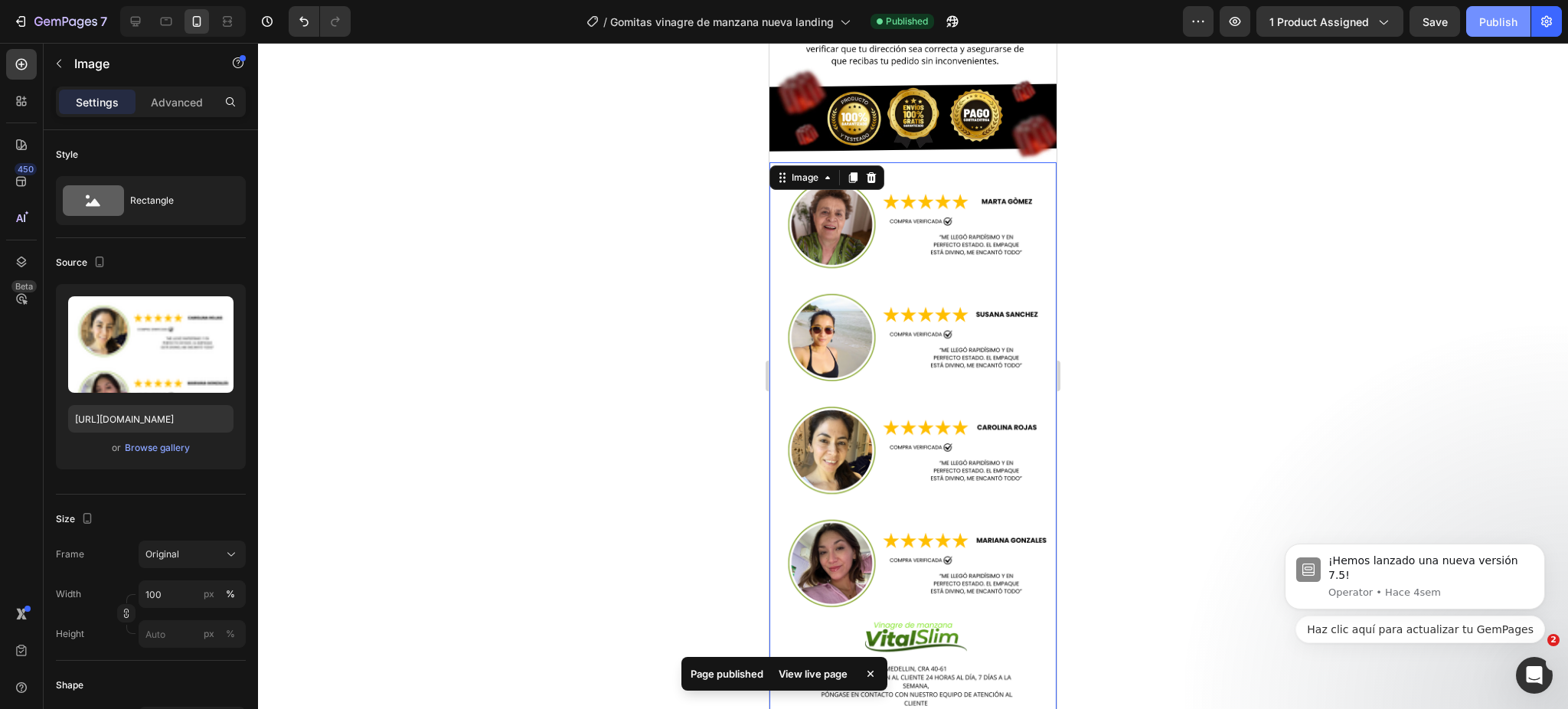
click at [1489, 19] on div "Publish" at bounding box center [1498, 22] width 38 height 16
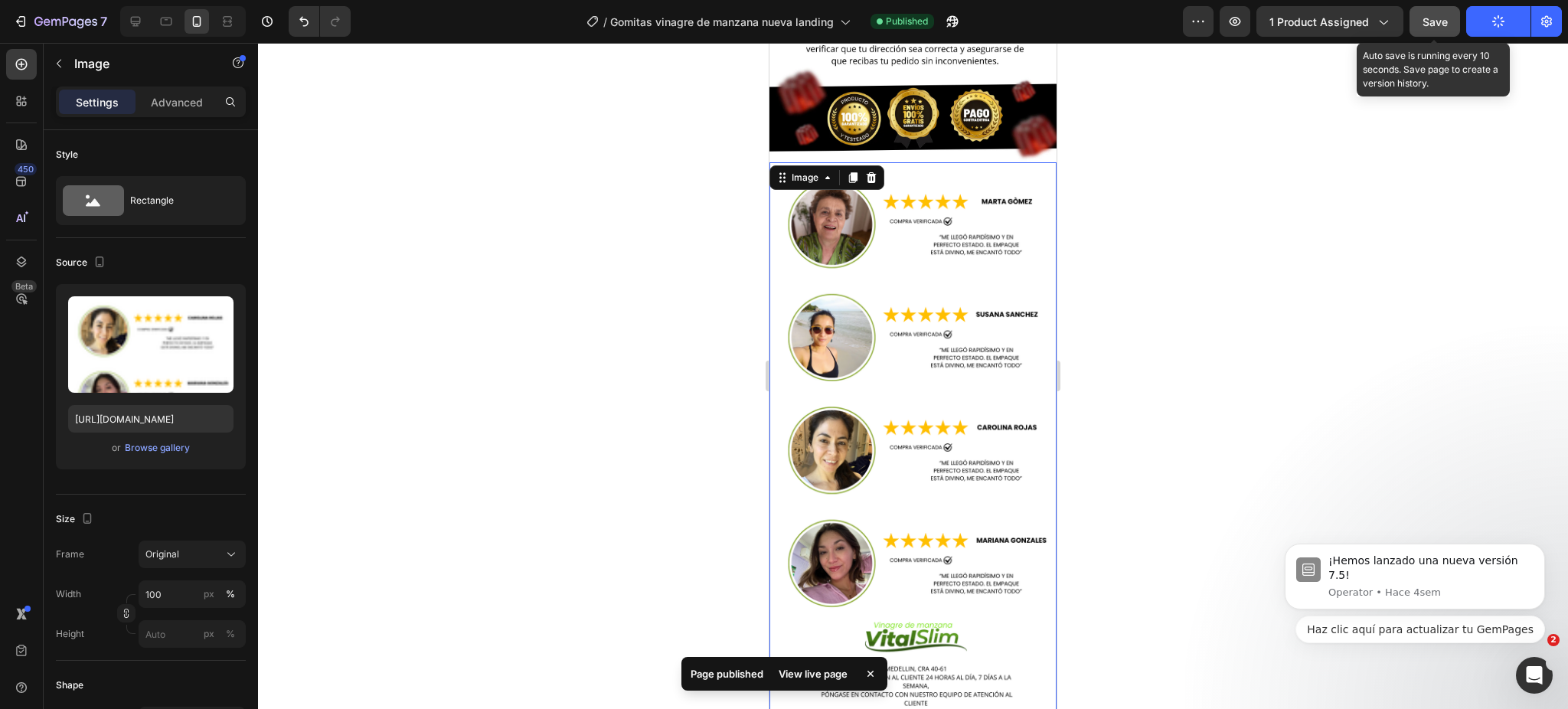
click at [1455, 17] on button "Save" at bounding box center [1434, 21] width 50 height 30
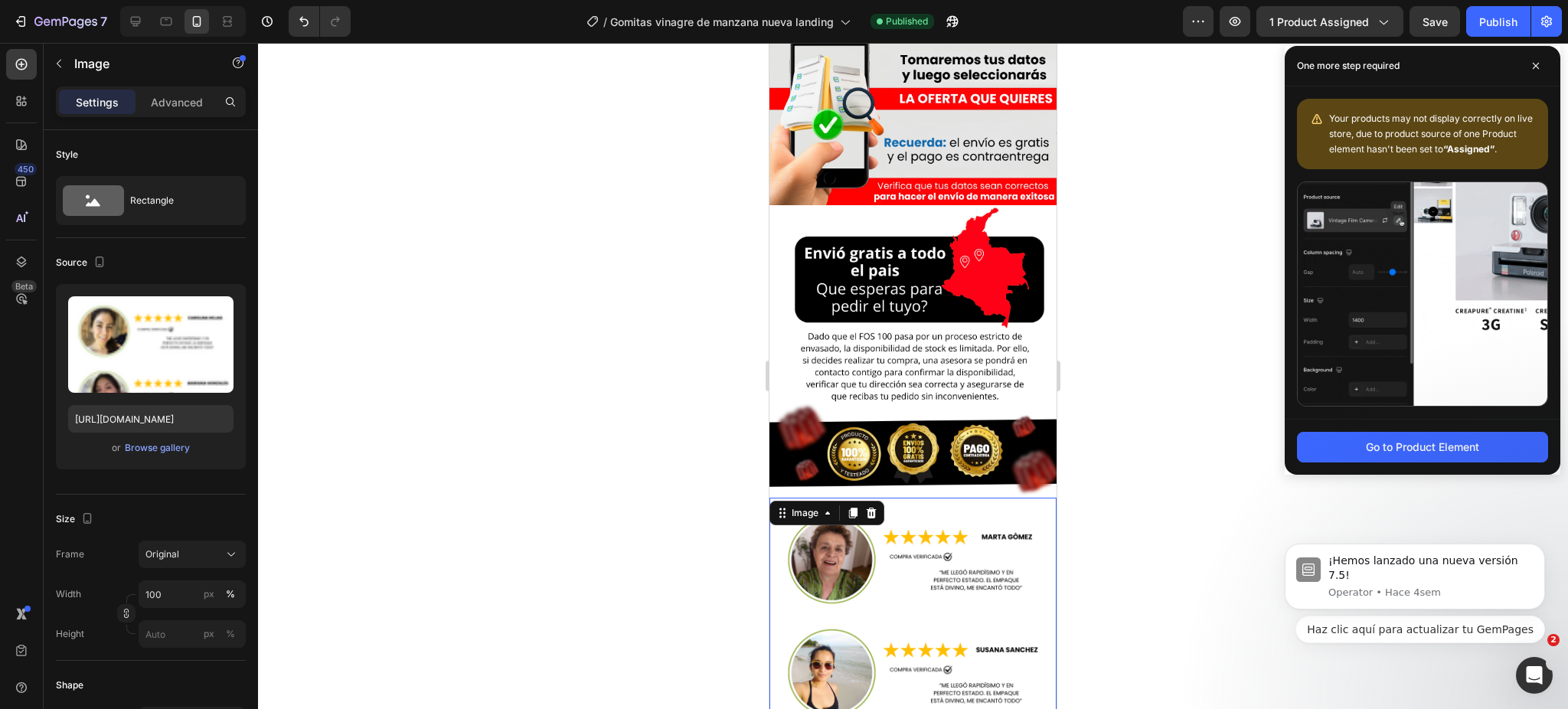
scroll to position [5582, 0]
